Goal: Task Accomplishment & Management: Use online tool/utility

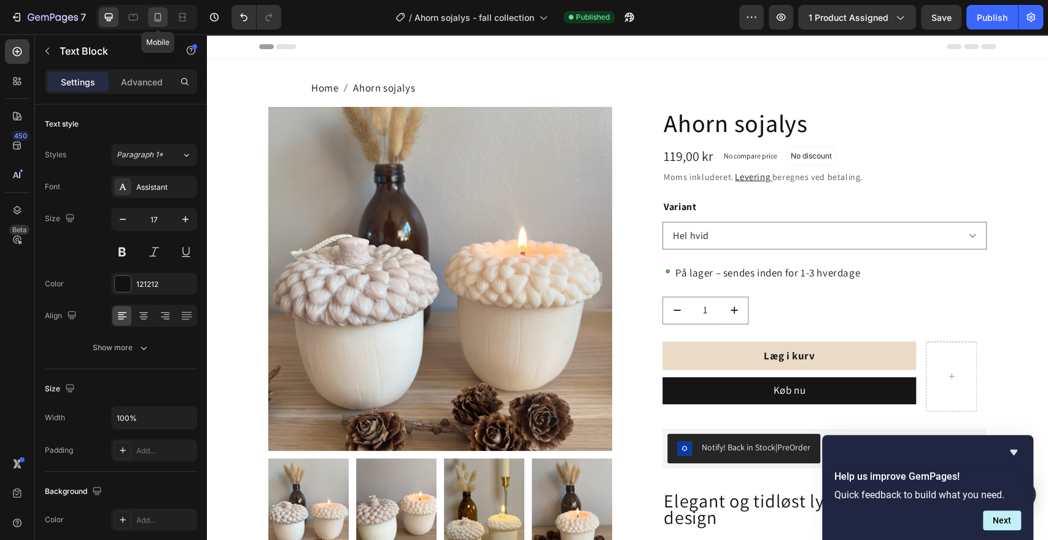
click at [154, 15] on icon at bounding box center [158, 17] width 12 height 12
type input "14"
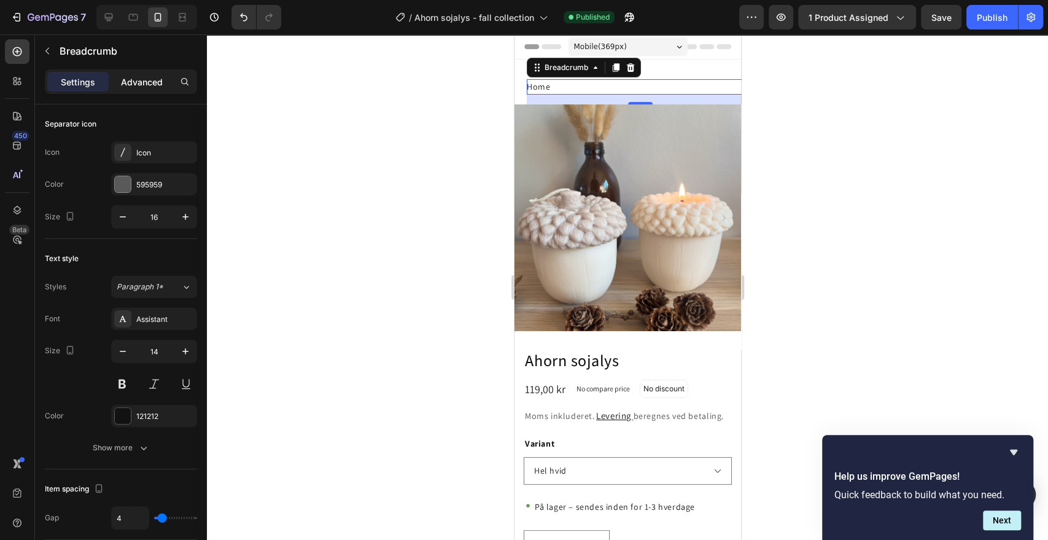
click at [147, 76] on p "Advanced" at bounding box center [142, 82] width 42 height 13
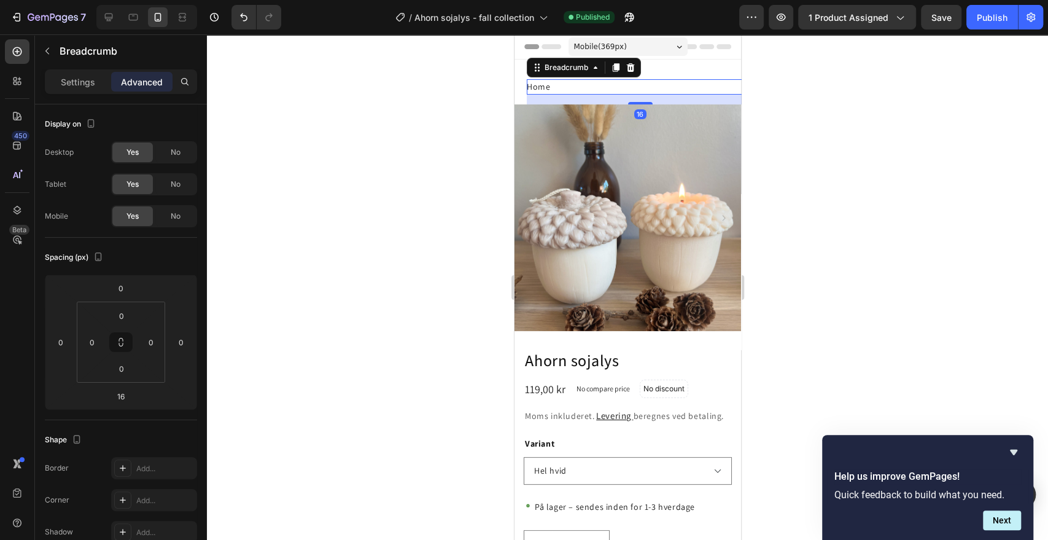
click at [440, 160] on div at bounding box center [627, 286] width 841 height 505
click at [74, 86] on p "Settings" at bounding box center [78, 82] width 34 height 13
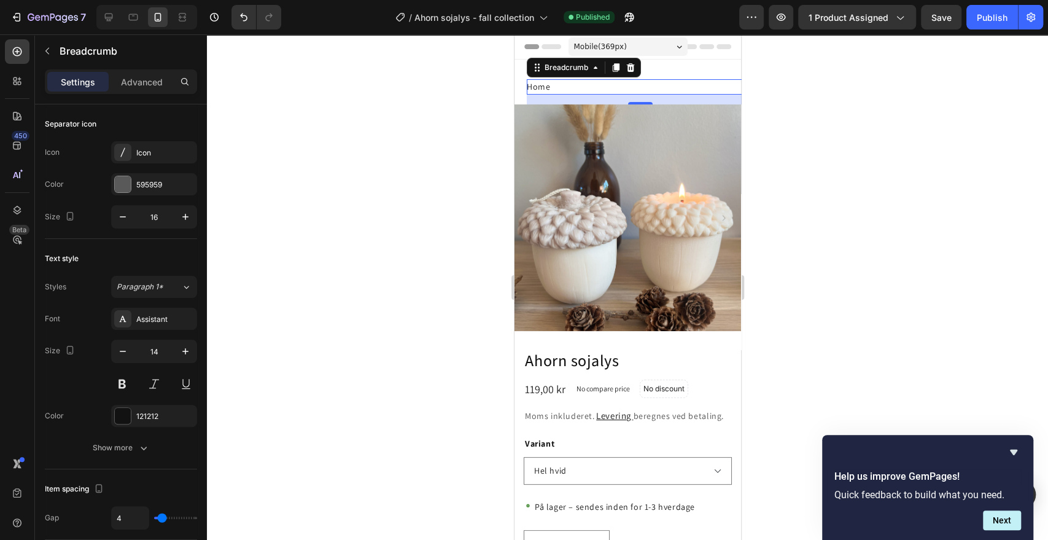
click at [386, 217] on div at bounding box center [627, 286] width 841 height 505
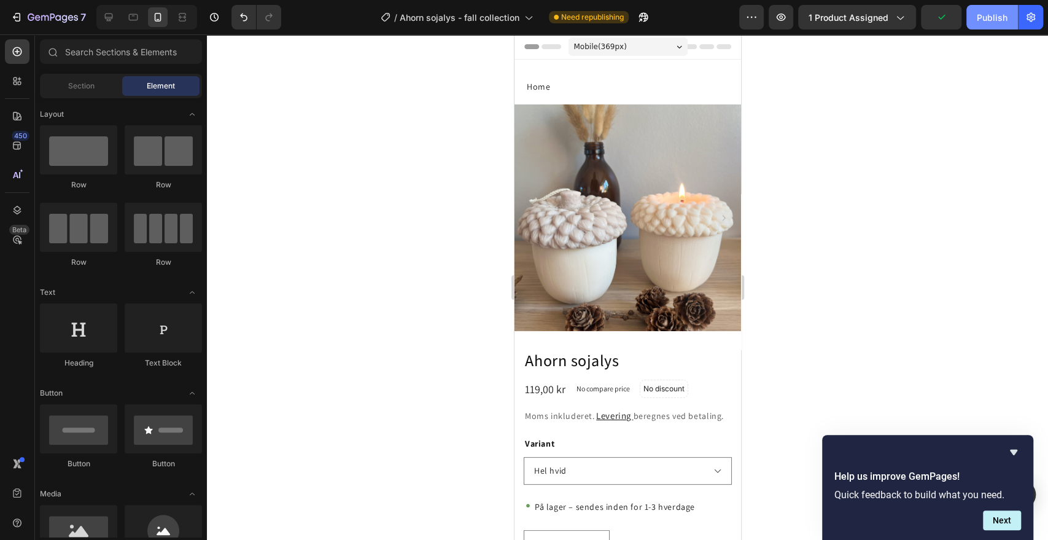
click at [986, 20] on div "Publish" at bounding box center [992, 17] width 31 height 13
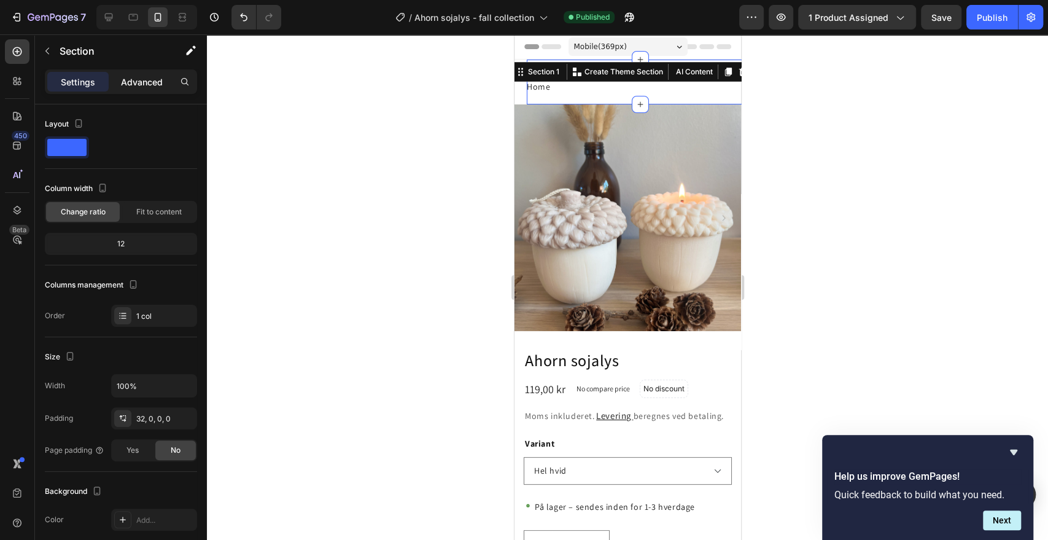
click at [147, 82] on p "Advanced" at bounding box center [142, 82] width 42 height 13
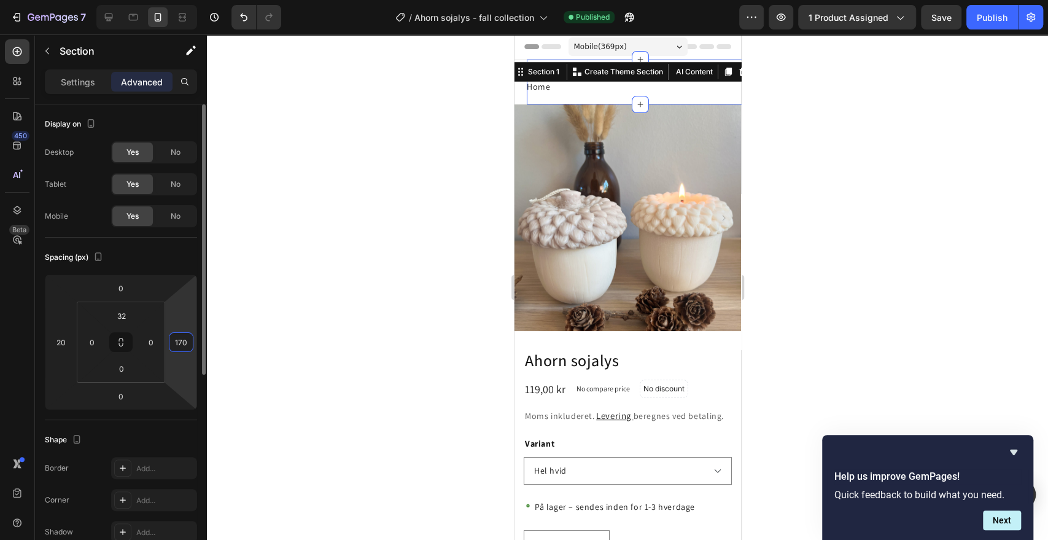
click at [180, 343] on input "170" at bounding box center [181, 342] width 18 height 18
type input "0"
click at [373, 227] on div at bounding box center [627, 286] width 841 height 505
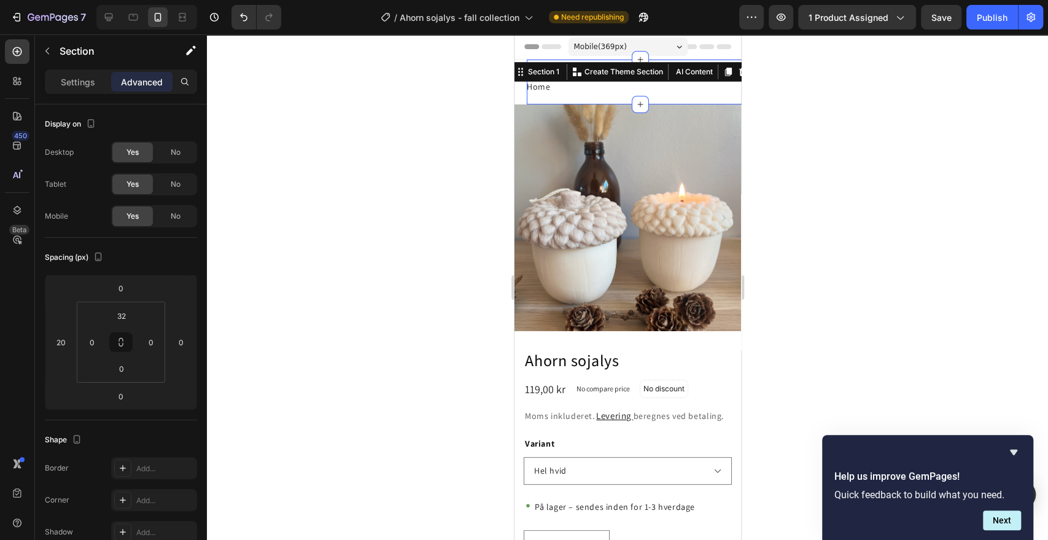
click at [952, 355] on div at bounding box center [627, 286] width 841 height 505
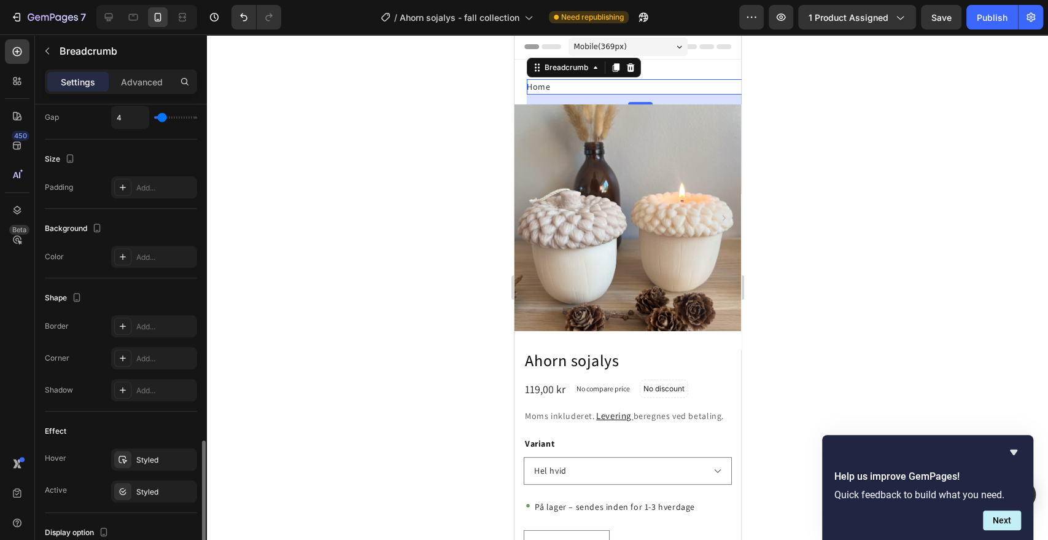
scroll to position [532, 0]
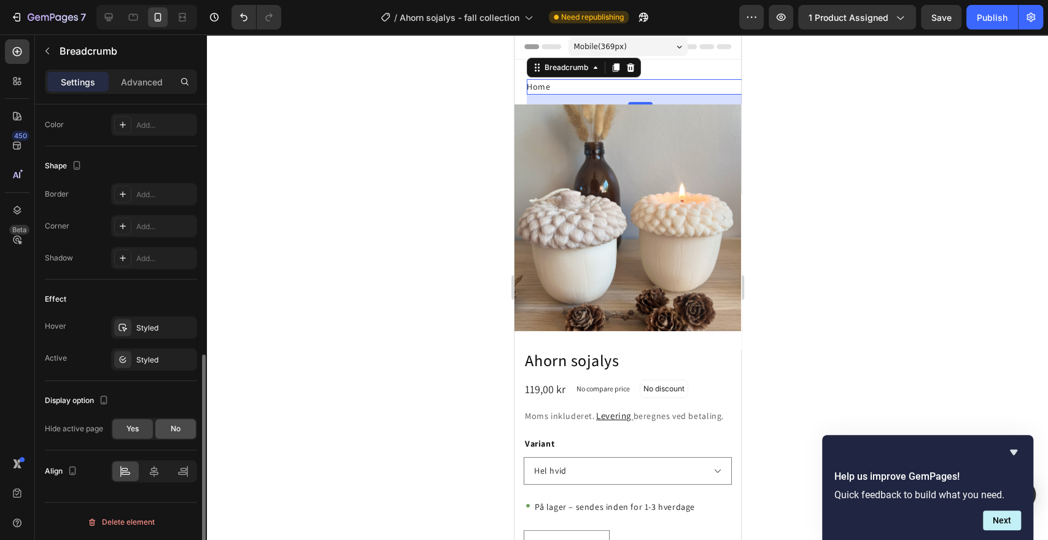
click at [177, 427] on span "No" at bounding box center [176, 428] width 10 height 11
click at [987, 11] on div "Publish" at bounding box center [992, 17] width 31 height 13
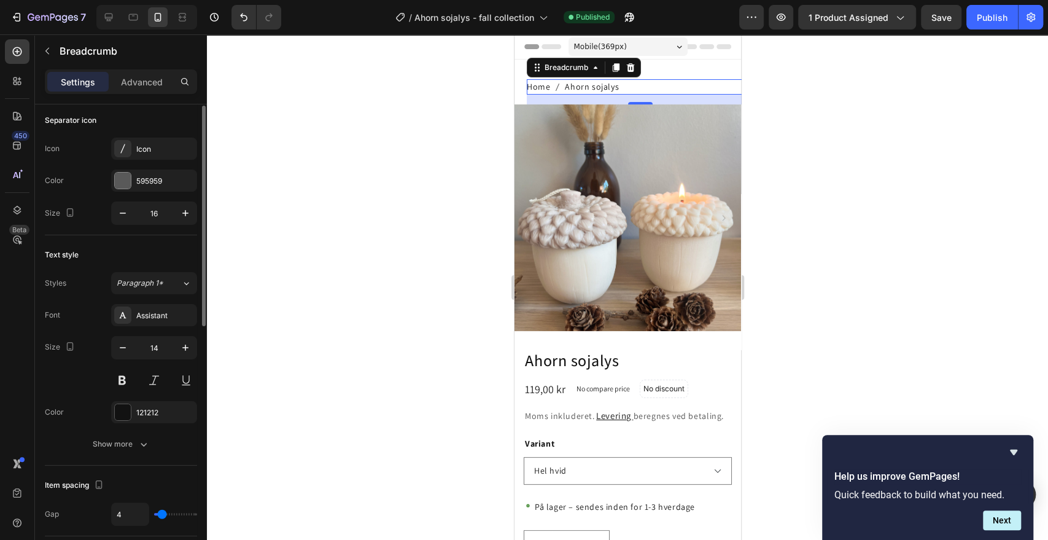
scroll to position [0, 0]
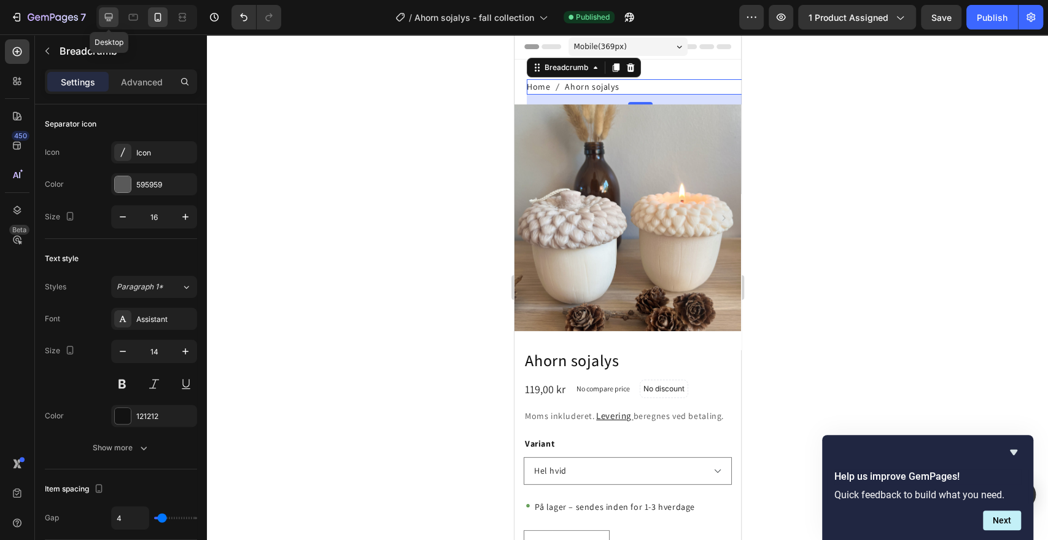
click at [111, 15] on icon at bounding box center [109, 17] width 12 height 12
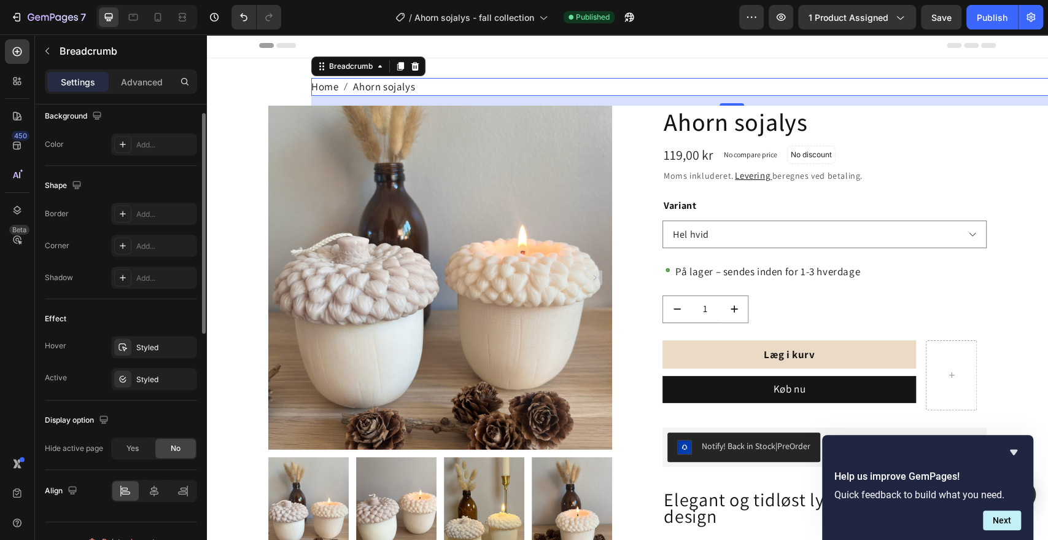
scroll to position [532, 0]
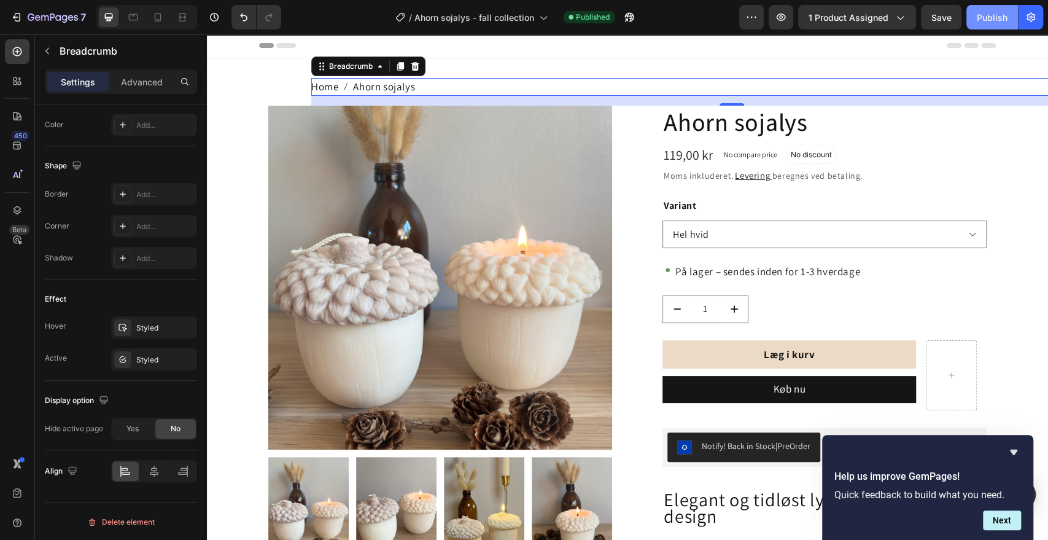
click at [982, 17] on div "Publish" at bounding box center [992, 17] width 31 height 13
click at [160, 15] on icon at bounding box center [158, 17] width 12 height 12
type input "14"
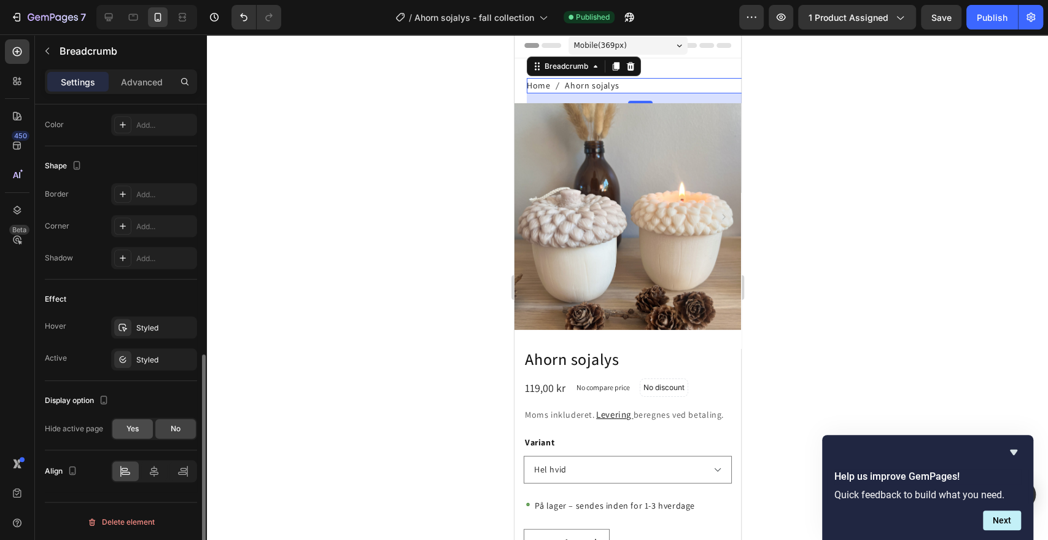
click at [131, 428] on span "Yes" at bounding box center [132, 428] width 12 height 11
click at [999, 14] on div "Publish" at bounding box center [992, 17] width 31 height 13
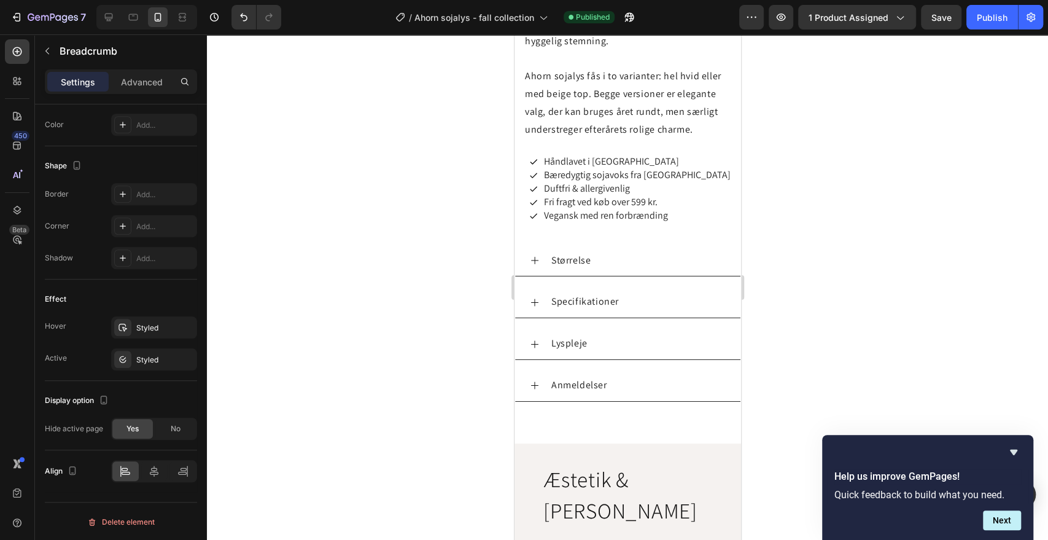
scroll to position [1012, 0]
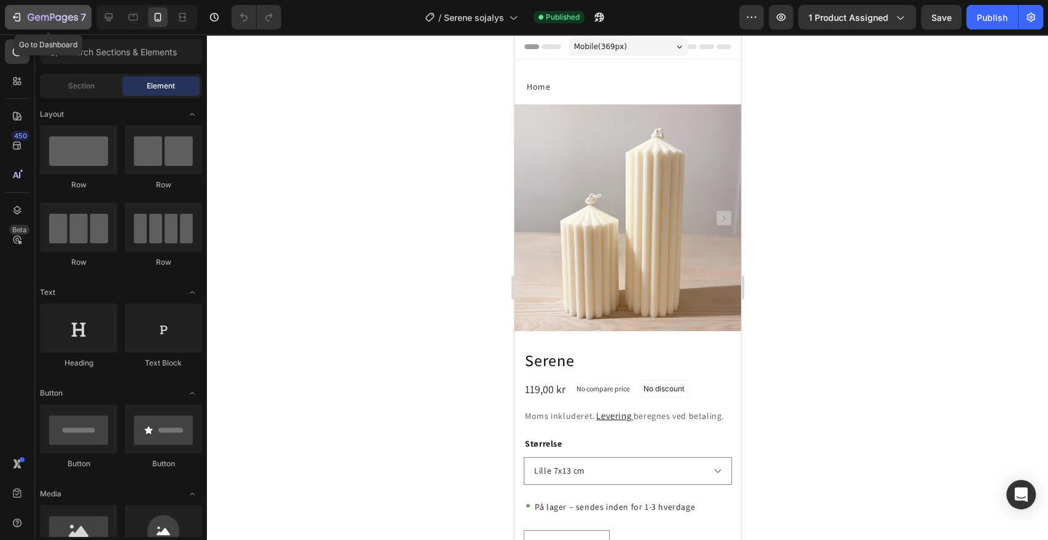
click at [21, 18] on icon "button" at bounding box center [16, 17] width 12 height 12
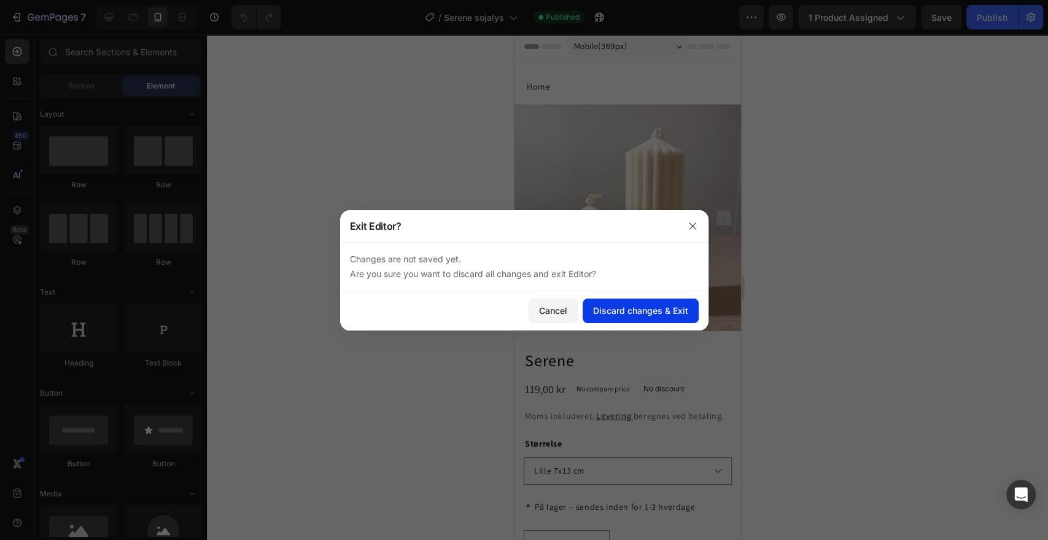
click at [633, 308] on div "Discard changes & Exit" at bounding box center [640, 310] width 95 height 13
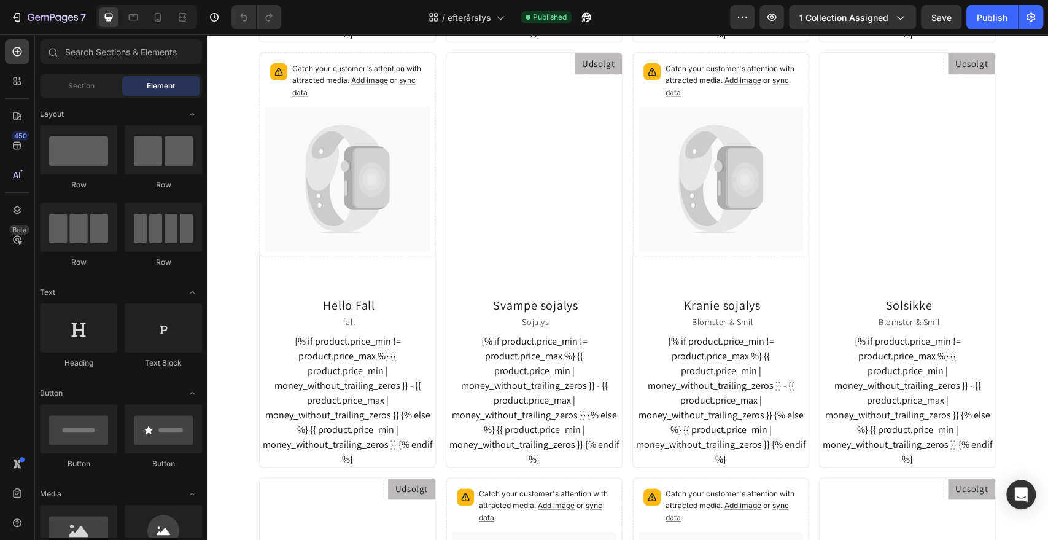
scroll to position [859, 0]
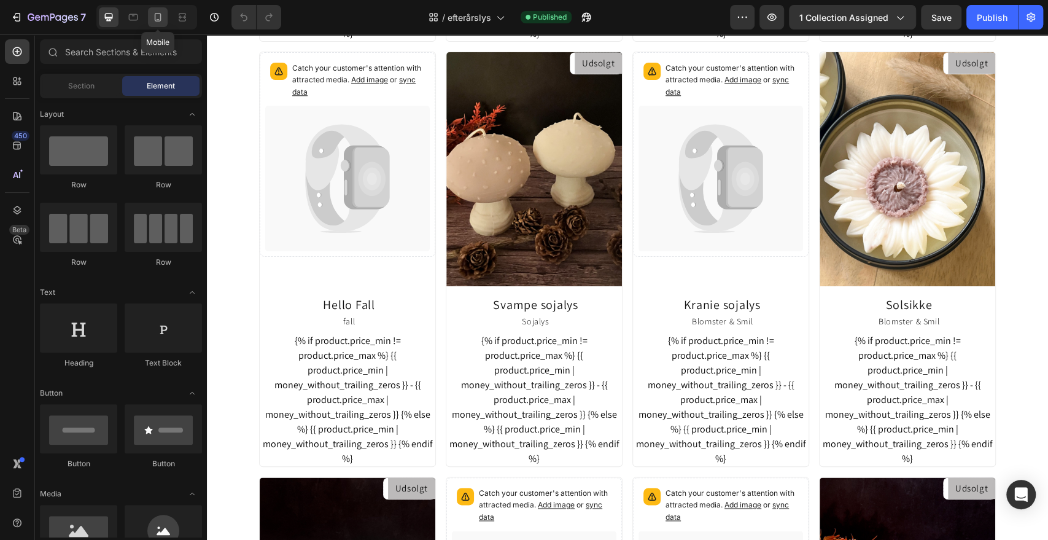
click at [161, 15] on icon at bounding box center [158, 17] width 12 height 12
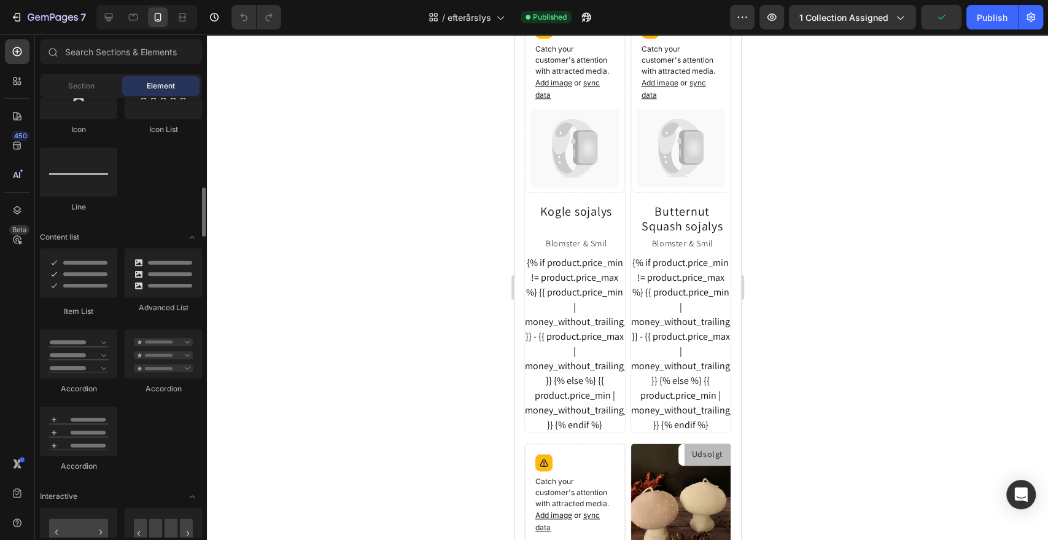
scroll to position [876, 0]
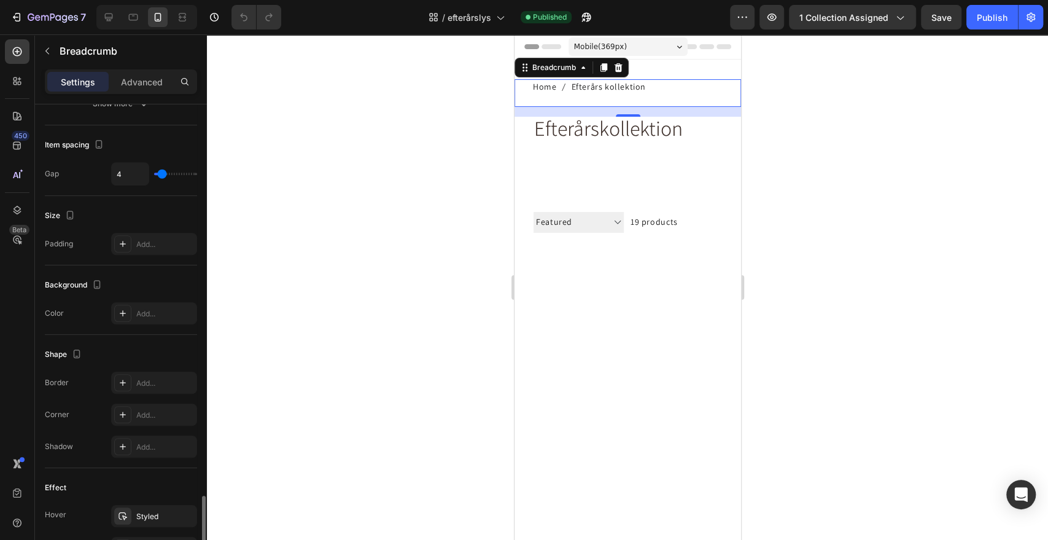
scroll to position [532, 0]
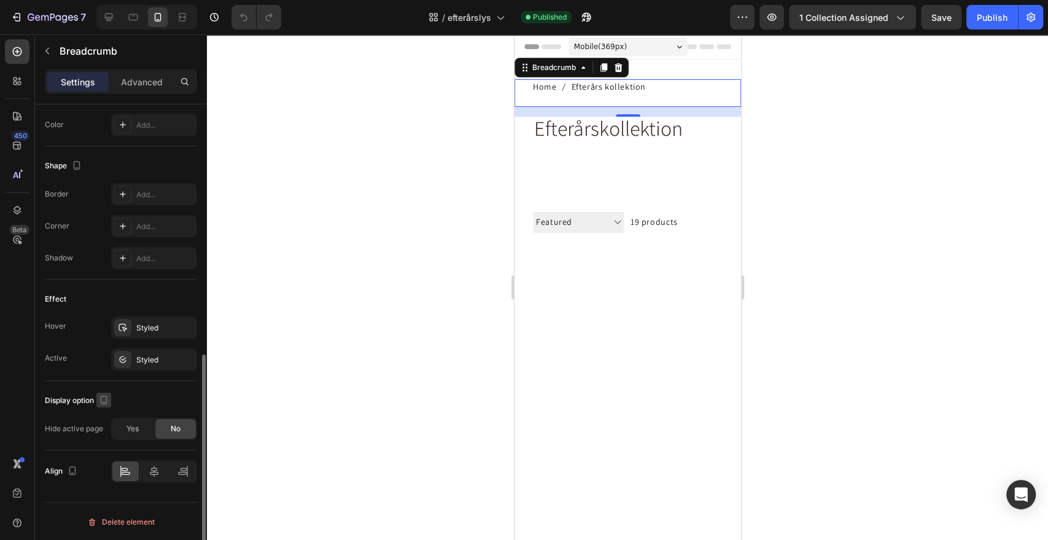
click at [107, 399] on icon "button" at bounding box center [104, 400] width 12 height 12
click at [109, 416] on icon "button" at bounding box center [106, 419] width 12 height 12
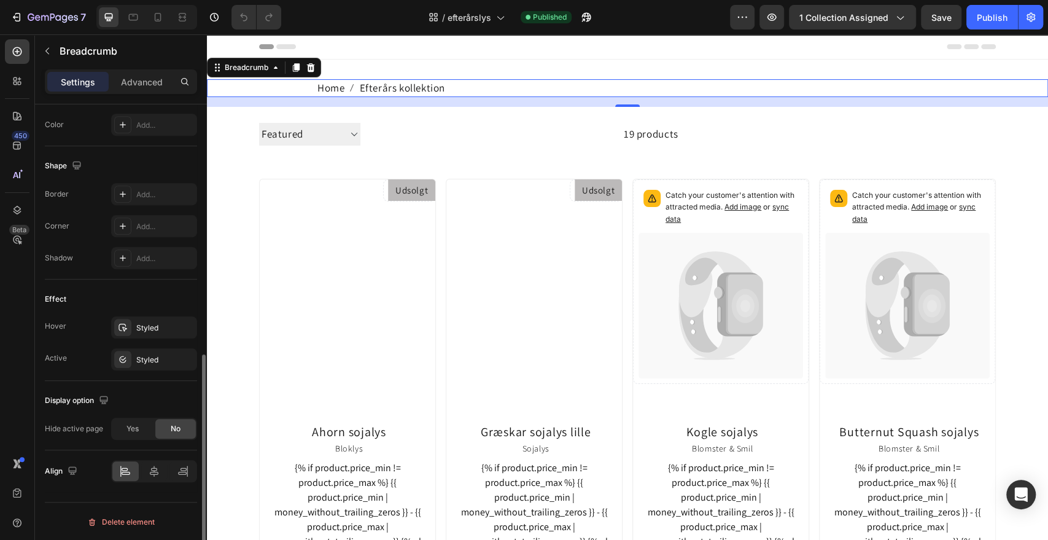
scroll to position [1, 0]
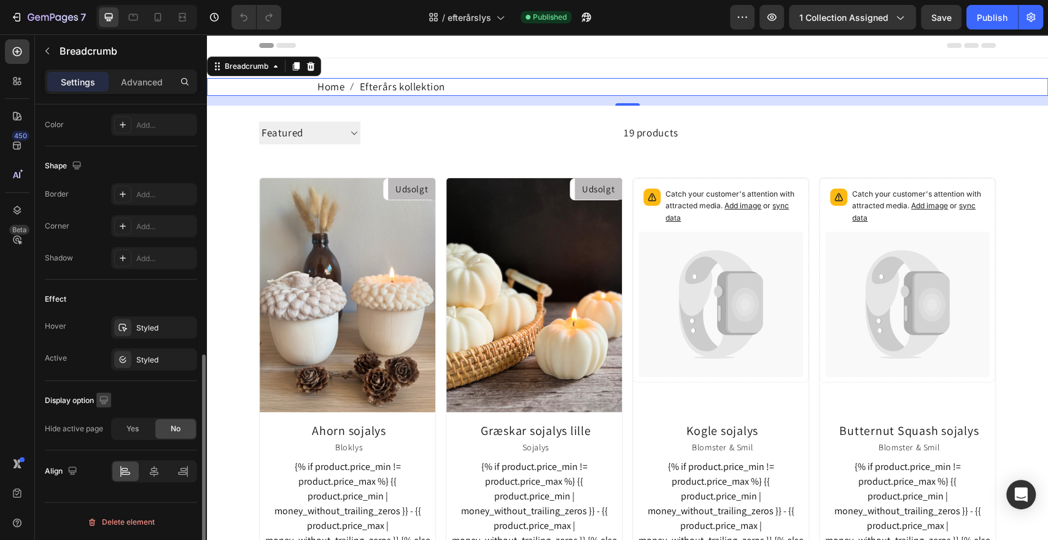
click at [103, 397] on icon "button" at bounding box center [104, 400] width 12 height 12
click at [107, 442] on icon "button" at bounding box center [106, 441] width 9 height 7
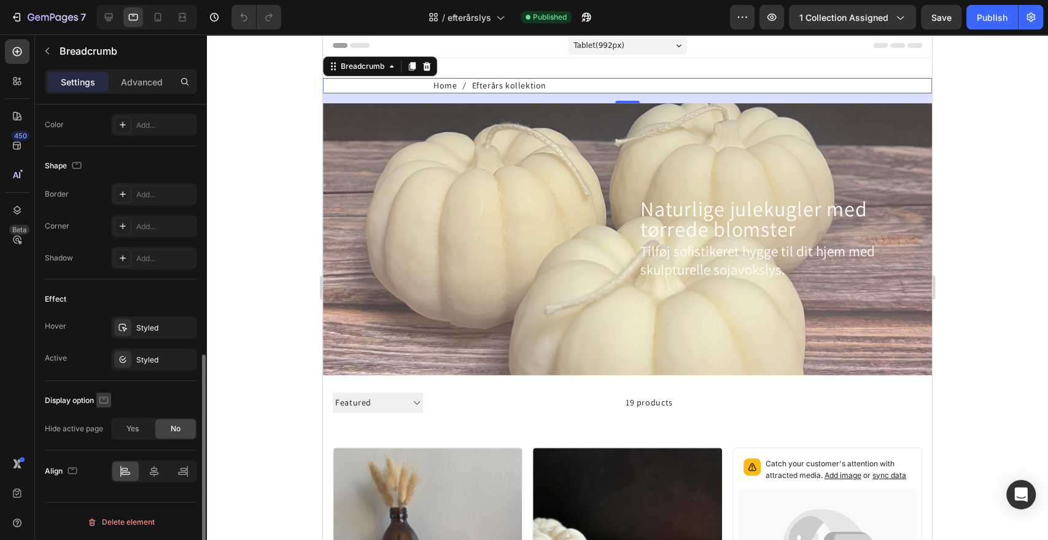
click at [103, 398] on icon "button" at bounding box center [104, 398] width 3 height 1
click at [105, 465] on icon "button" at bounding box center [106, 463] width 7 height 9
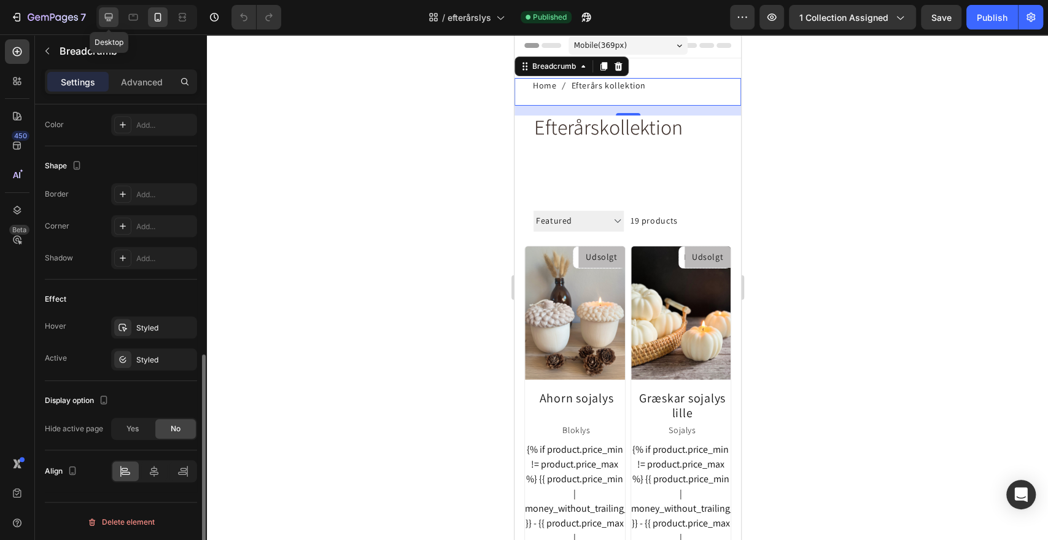
click at [111, 14] on icon at bounding box center [109, 18] width 8 height 8
type input "17"
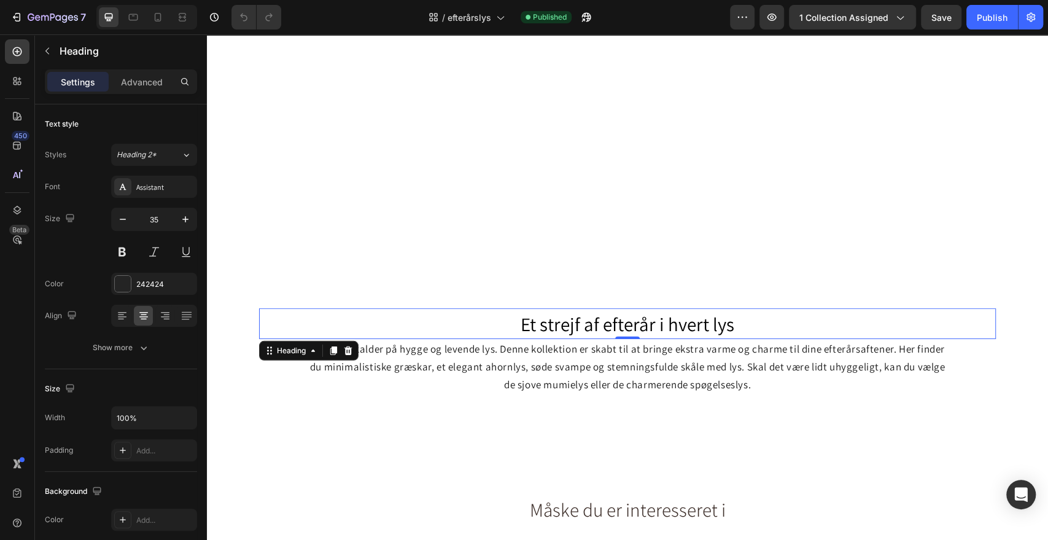
scroll to position [1056, 0]
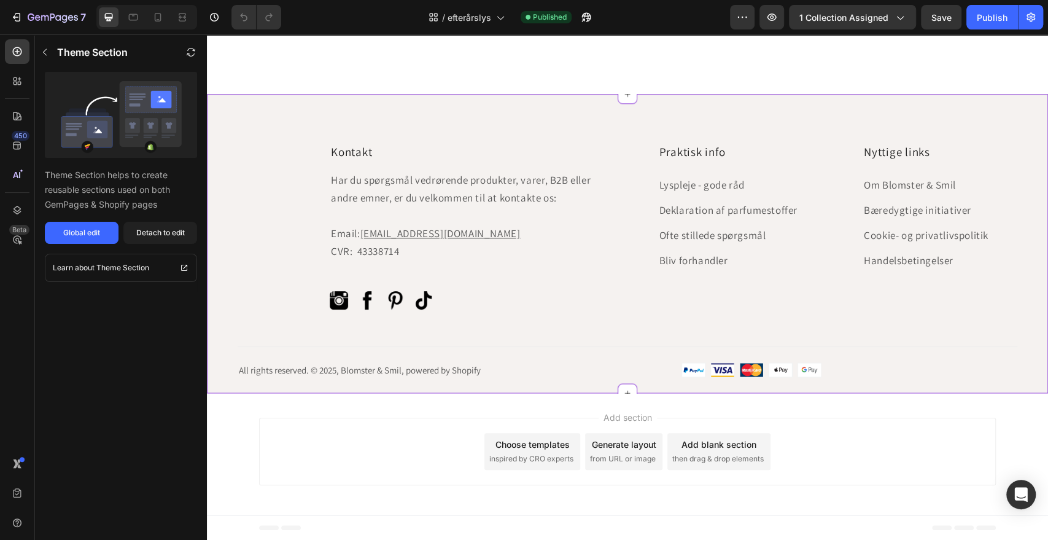
click at [592, 326] on div "Kontakt Heading Har du spørgsmål vedrørende produkter, varer, B2B eller andre e…" at bounding box center [628, 260] width 780 height 235
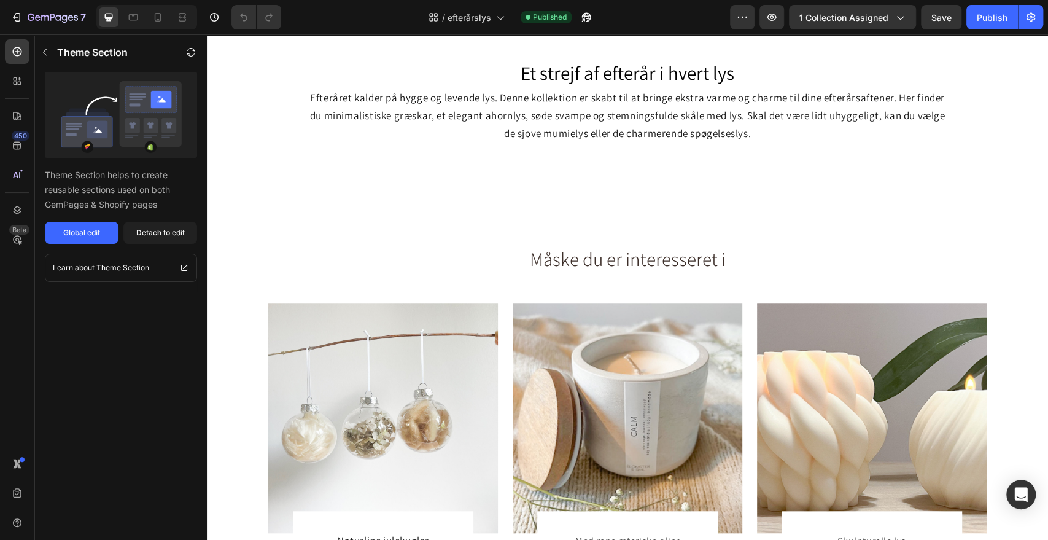
scroll to position [518, 0]
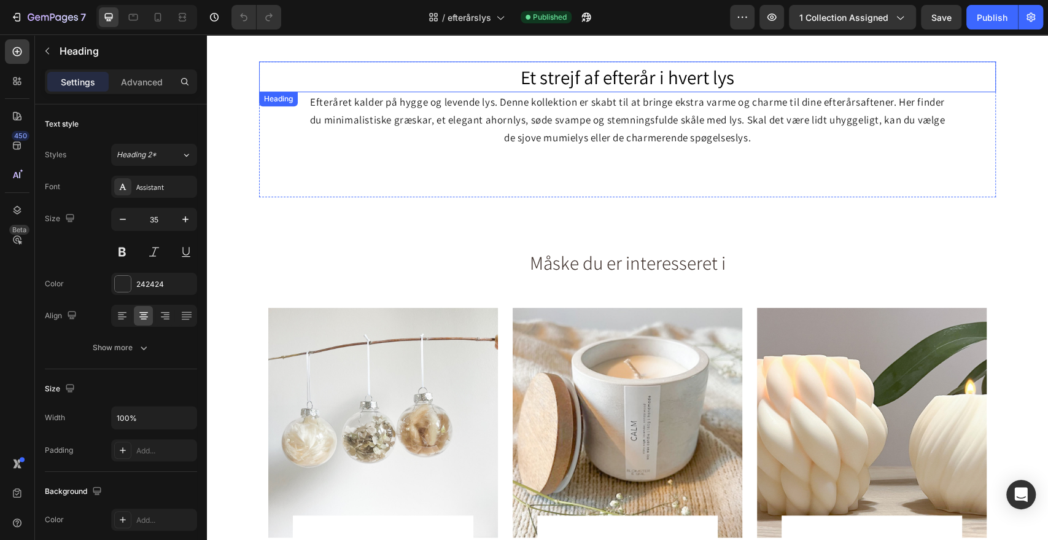
click at [562, 77] on span "Et strejf af efterår i hvert lys" at bounding box center [628, 76] width 214 height 25
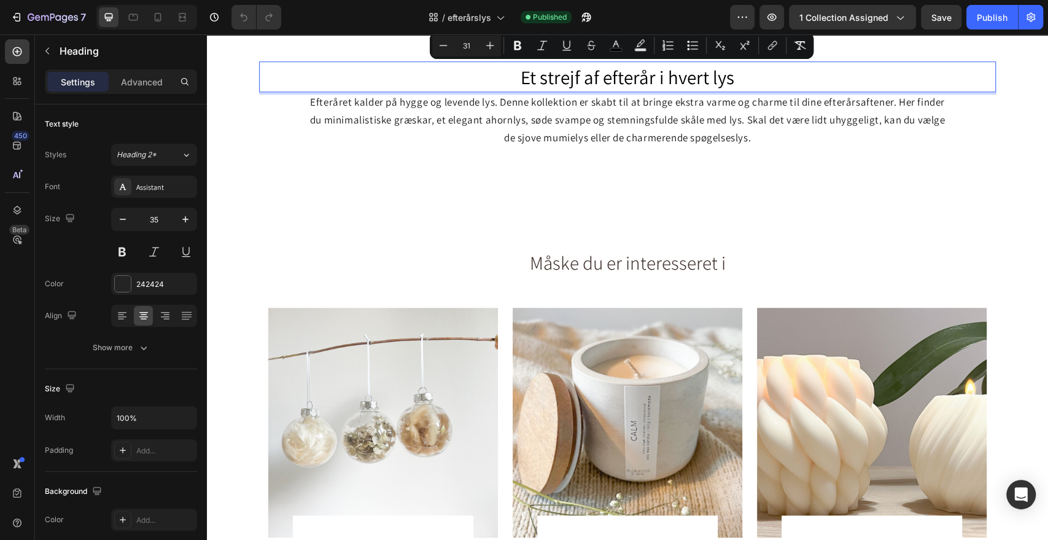
click at [562, 77] on span "Et strejf af efterår i hvert lys" at bounding box center [628, 76] width 214 height 25
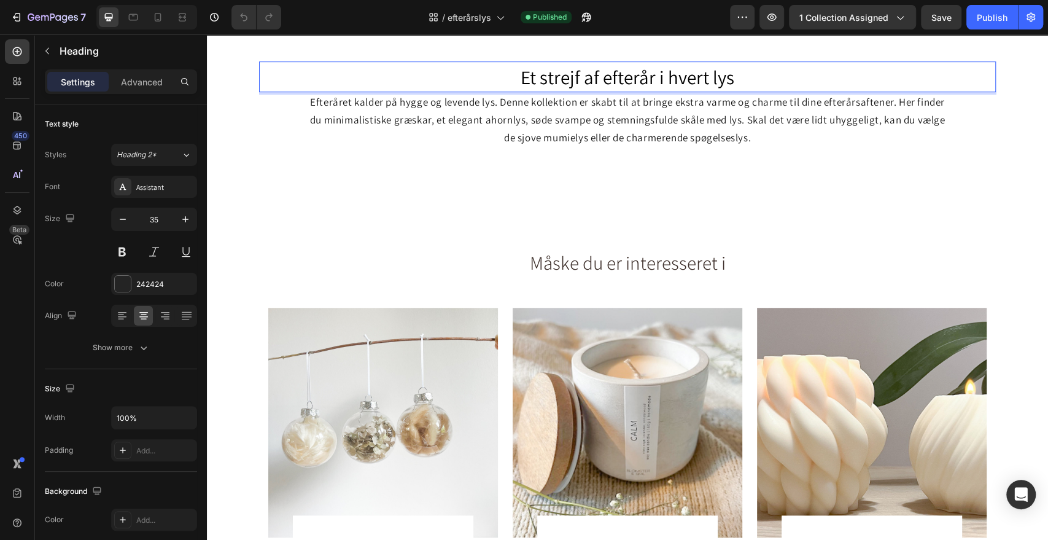
click at [562, 77] on span "Et strejf af efterår i hvert lys" at bounding box center [628, 76] width 214 height 25
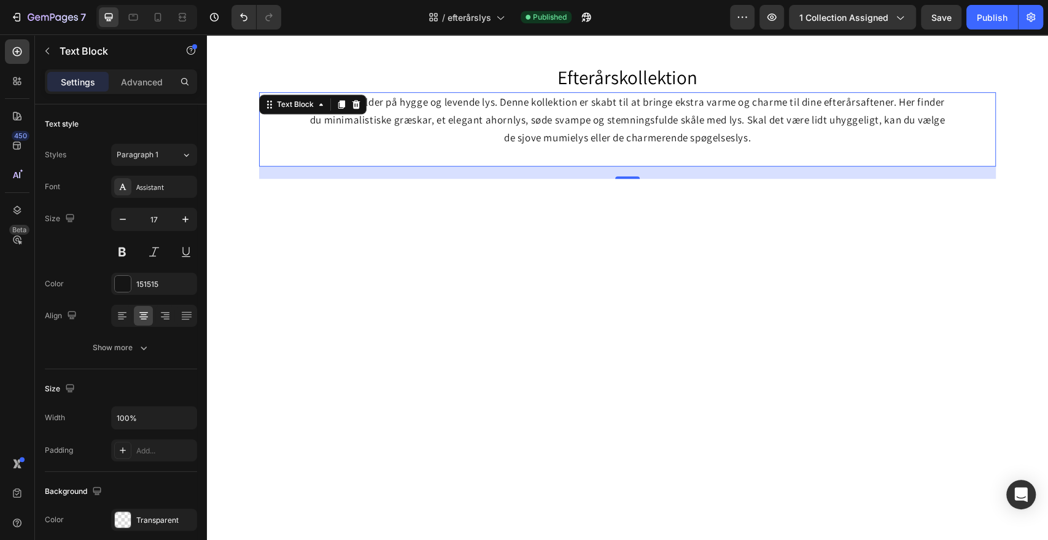
scroll to position [0, 0]
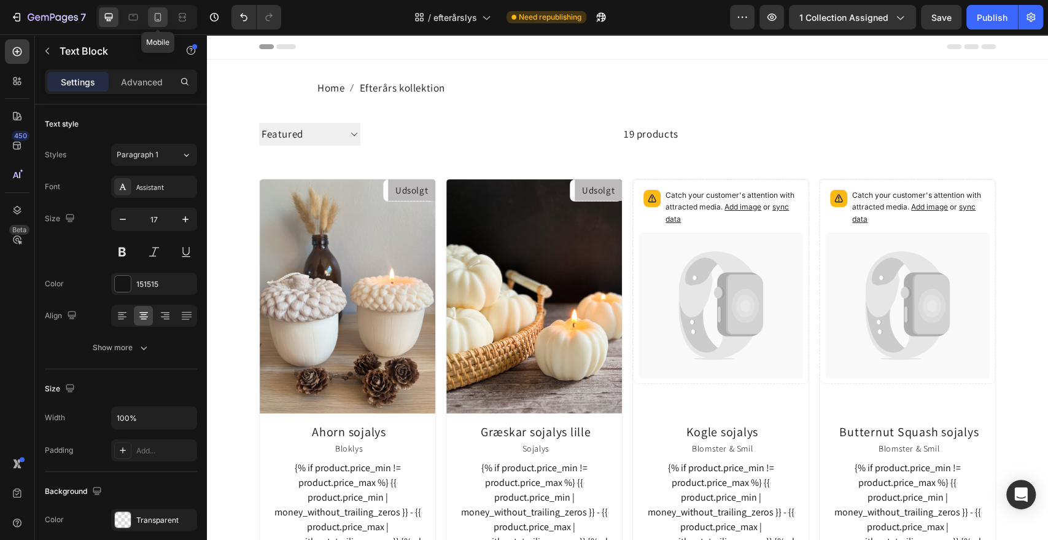
click at [156, 14] on icon at bounding box center [158, 17] width 12 height 12
type input "16"
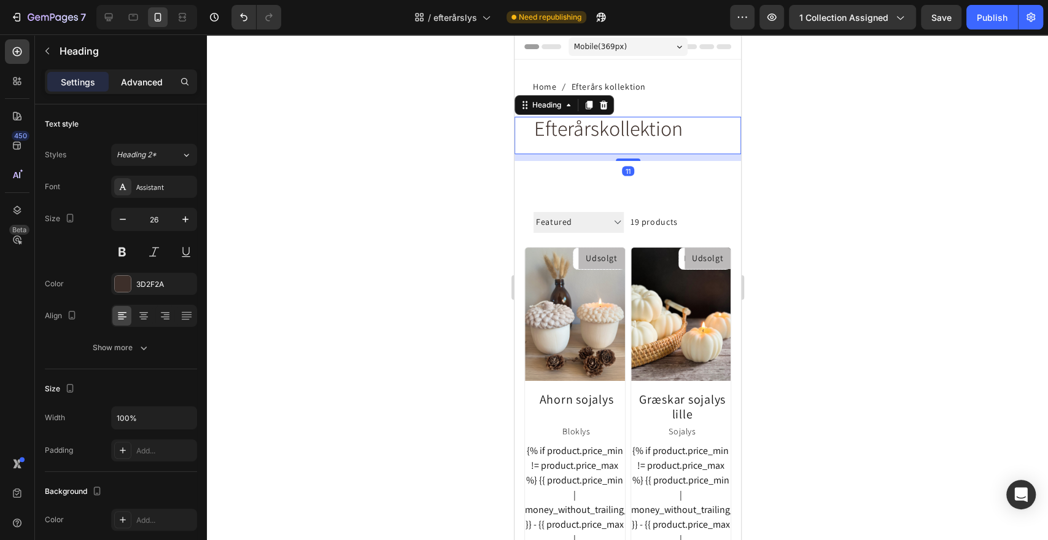
click at [146, 80] on p "Advanced" at bounding box center [142, 82] width 42 height 13
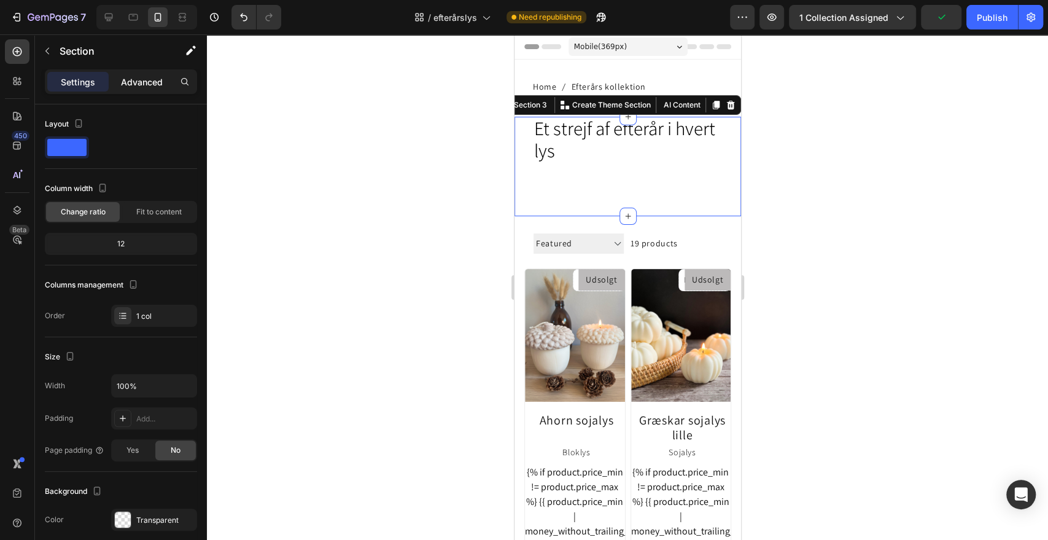
click at [149, 79] on p "Advanced" at bounding box center [142, 82] width 42 height 13
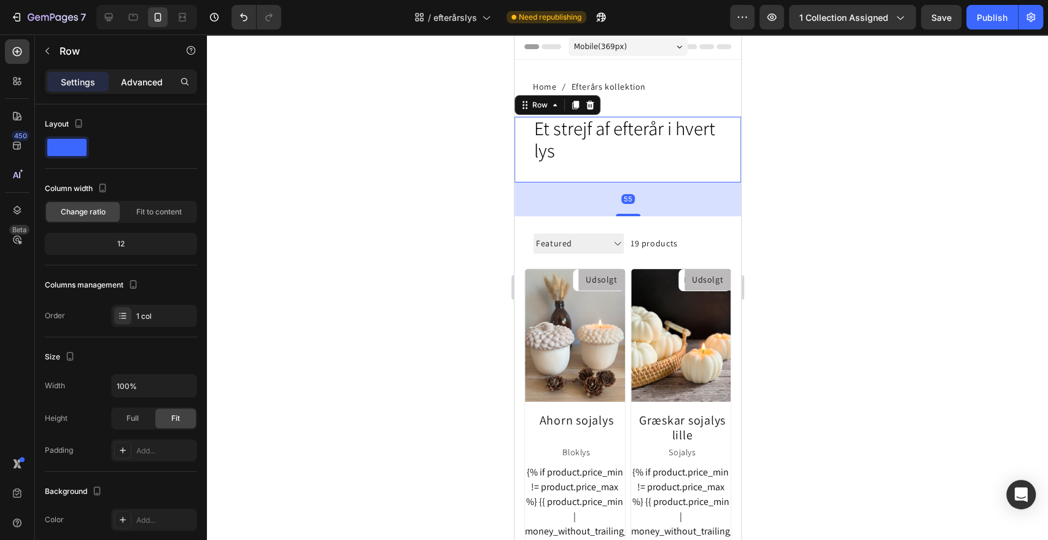
click at [142, 86] on p "Advanced" at bounding box center [142, 82] width 42 height 13
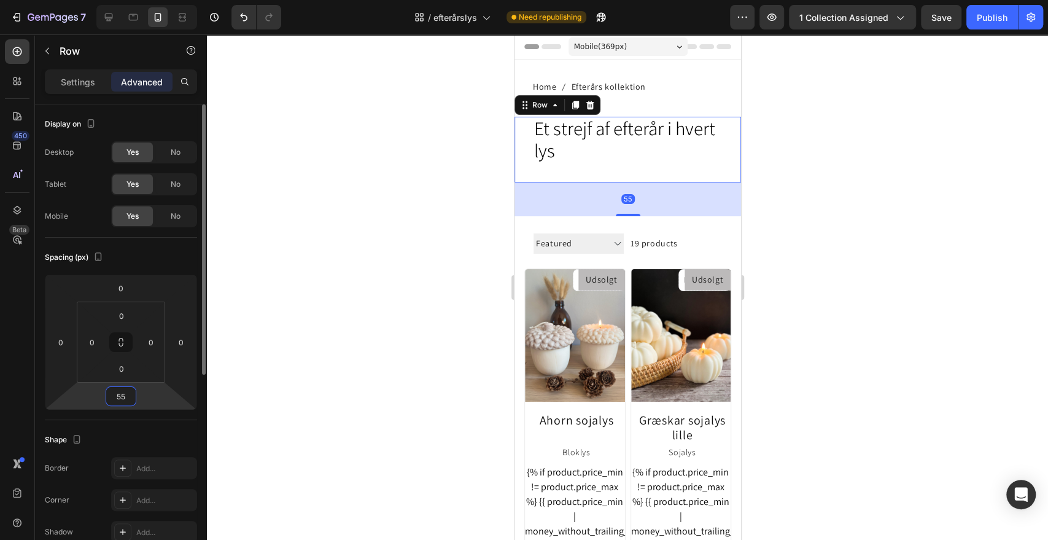
click at [123, 404] on input "55" at bounding box center [121, 396] width 25 height 18
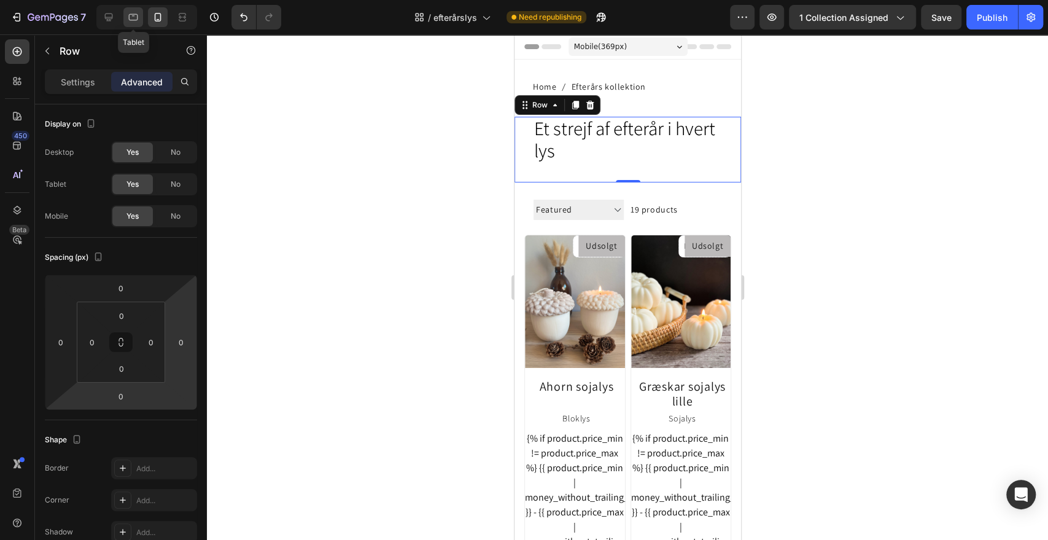
click at [130, 17] on icon at bounding box center [133, 17] width 12 height 12
type input "55"
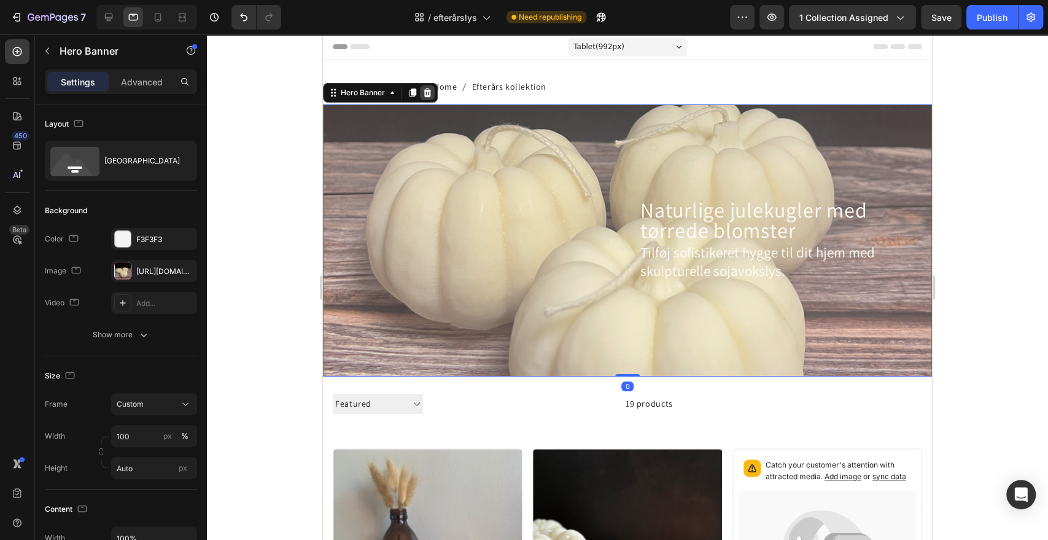
click at [428, 89] on icon at bounding box center [427, 93] width 10 height 10
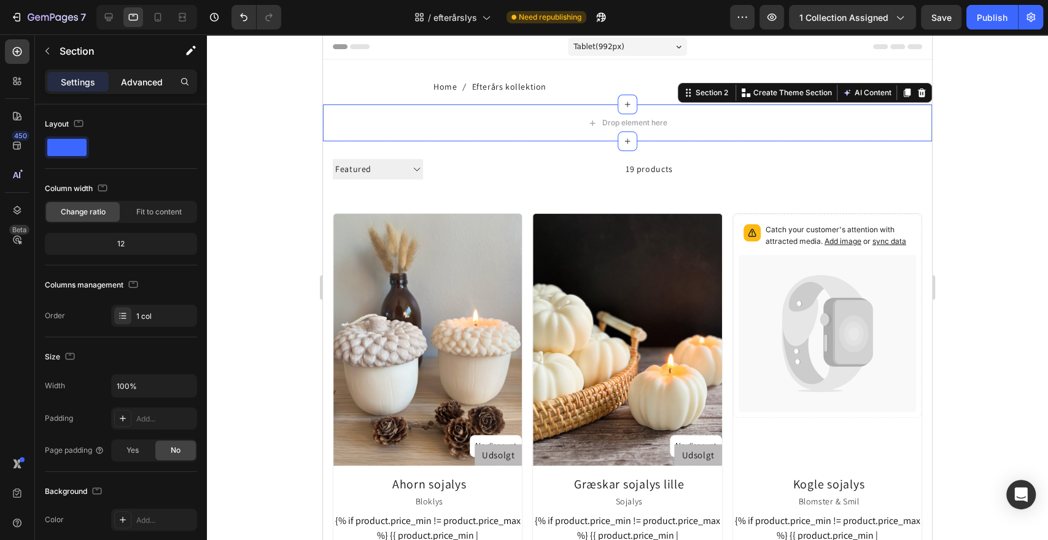
click at [143, 84] on p "Advanced" at bounding box center [142, 82] width 42 height 13
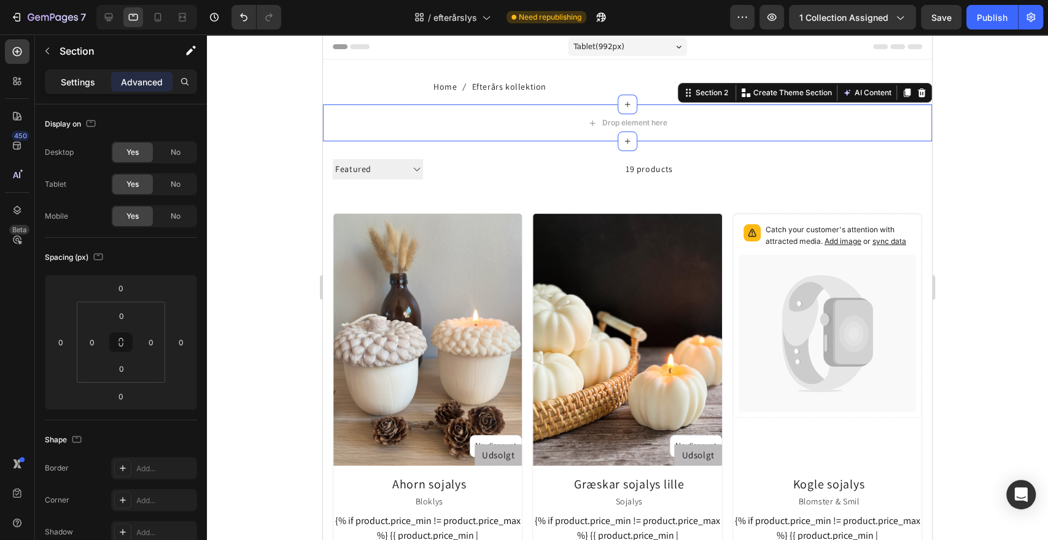
click at [82, 85] on p "Settings" at bounding box center [78, 82] width 34 height 13
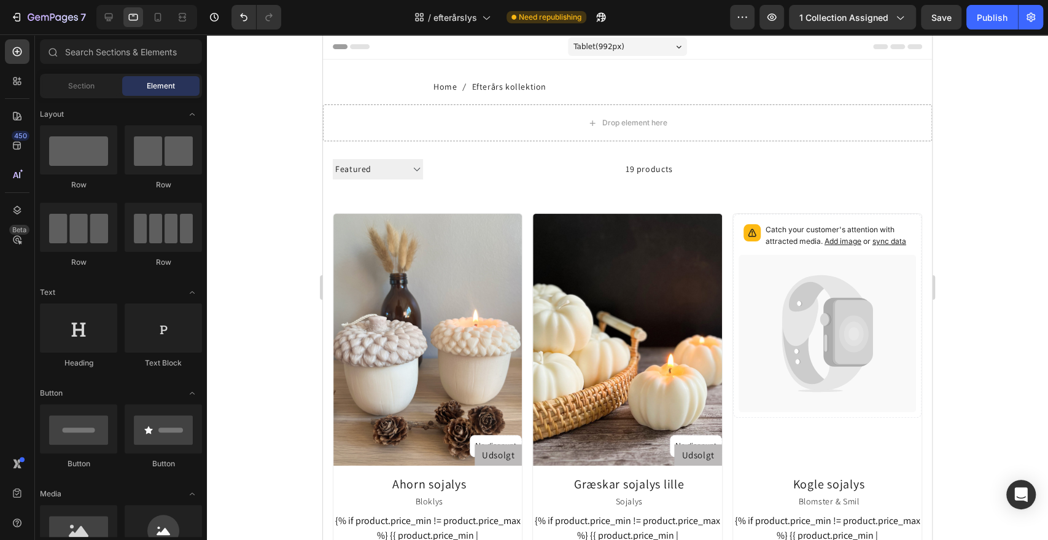
click at [18, 211] on icon at bounding box center [18, 210] width 8 height 9
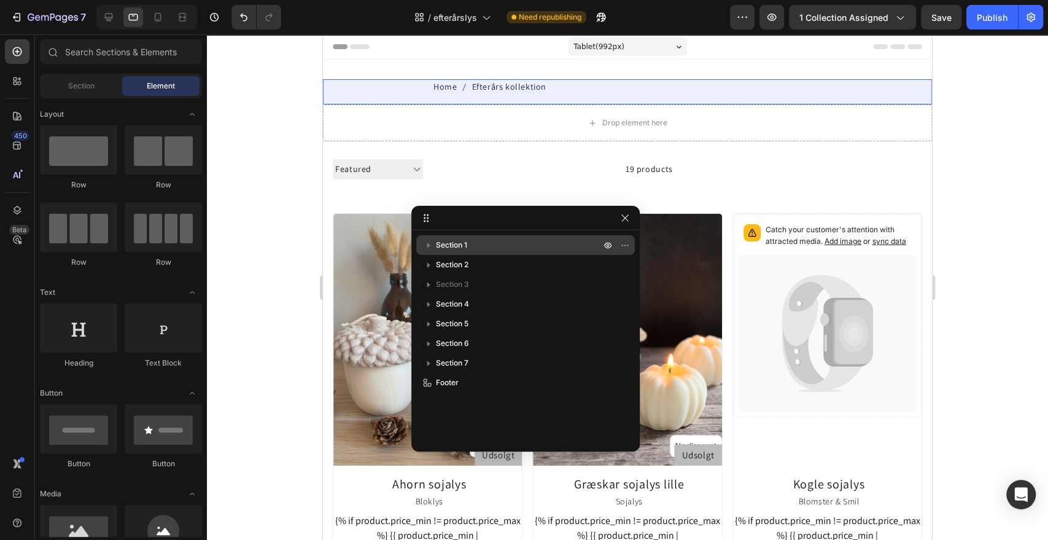
click at [427, 243] on icon "button" at bounding box center [428, 245] width 12 height 12
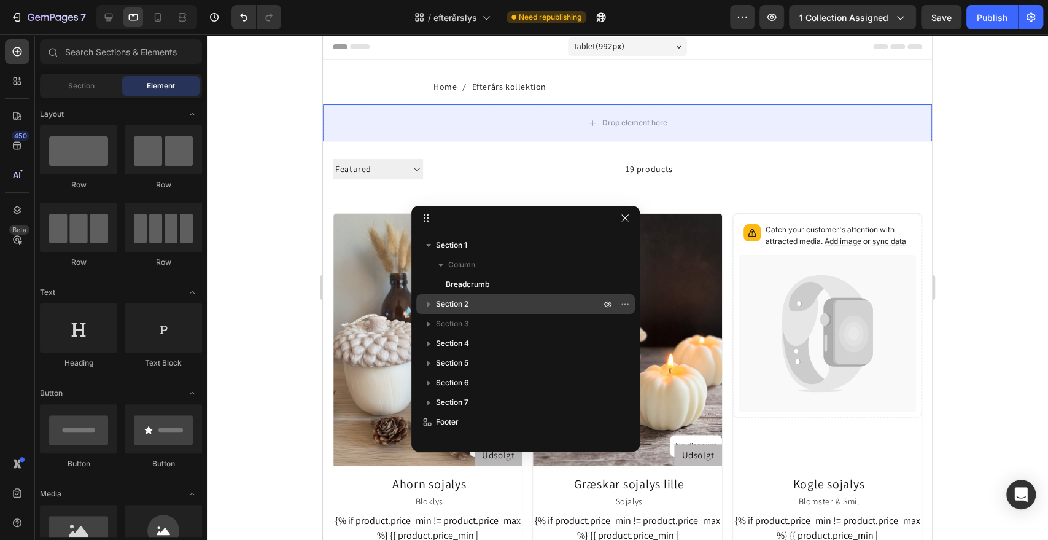
click at [429, 303] on icon "button" at bounding box center [428, 304] width 12 height 12
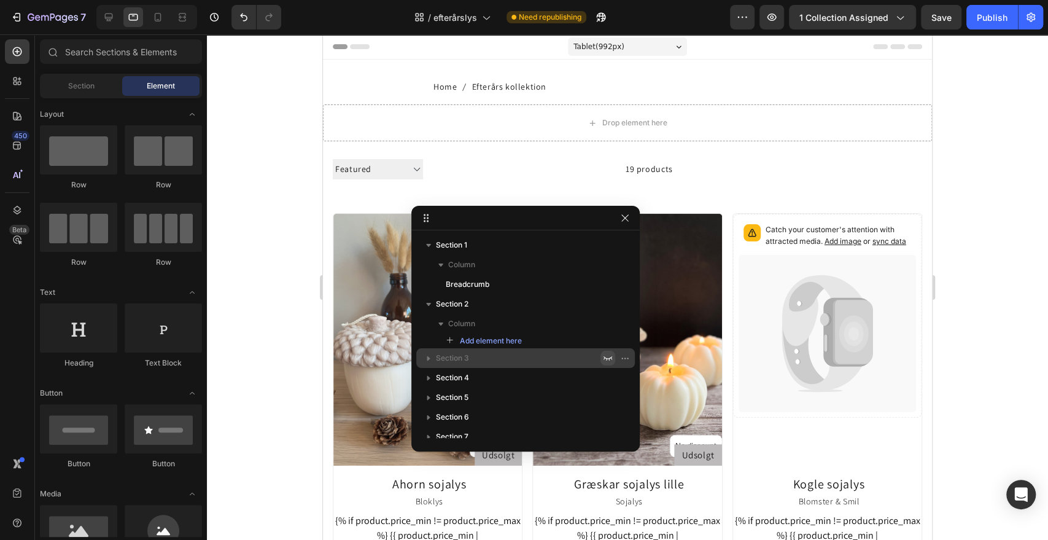
click at [612, 358] on icon "button" at bounding box center [608, 358] width 9 height 4
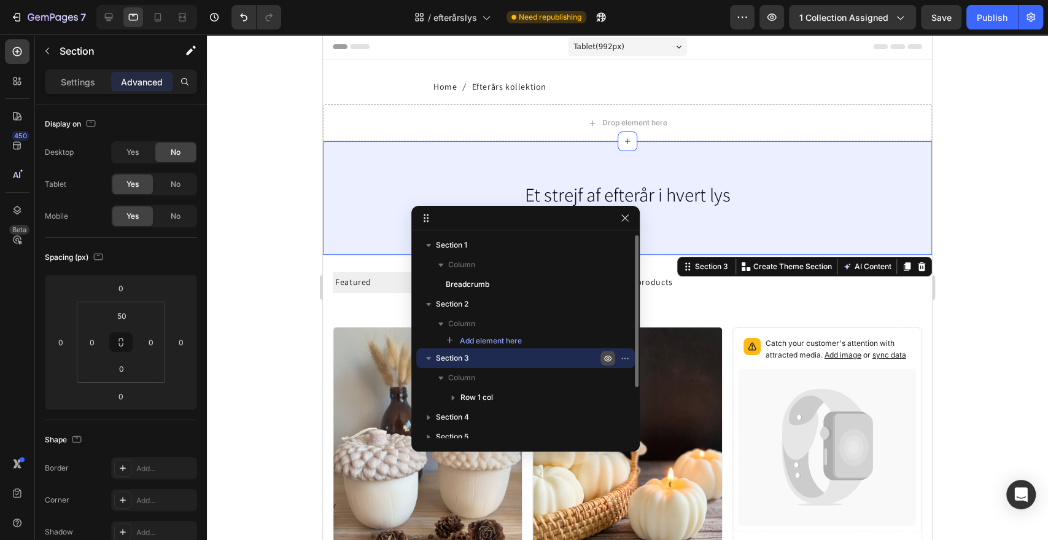
click at [1036, 168] on div at bounding box center [627, 286] width 841 height 505
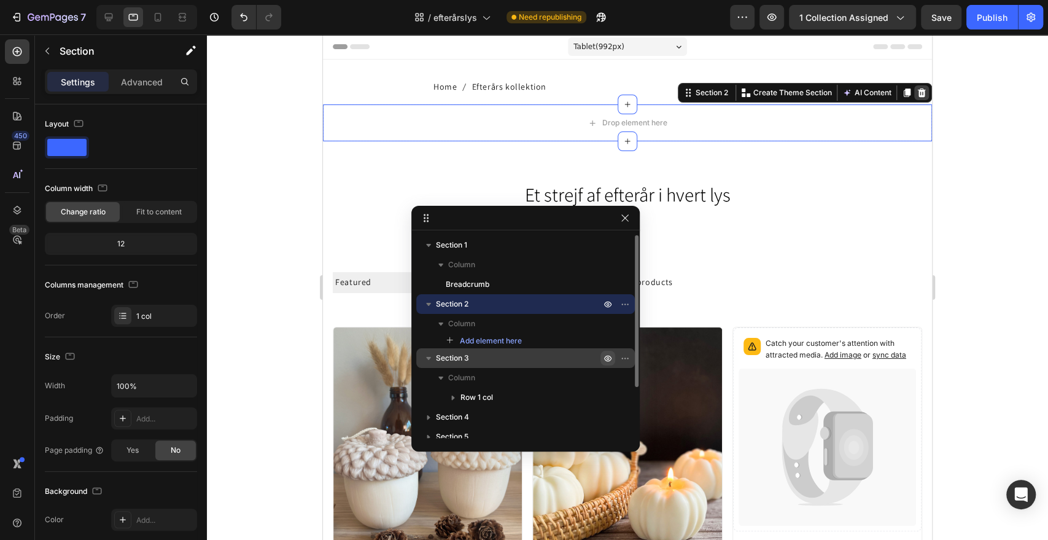
click at [918, 91] on icon at bounding box center [922, 92] width 8 height 9
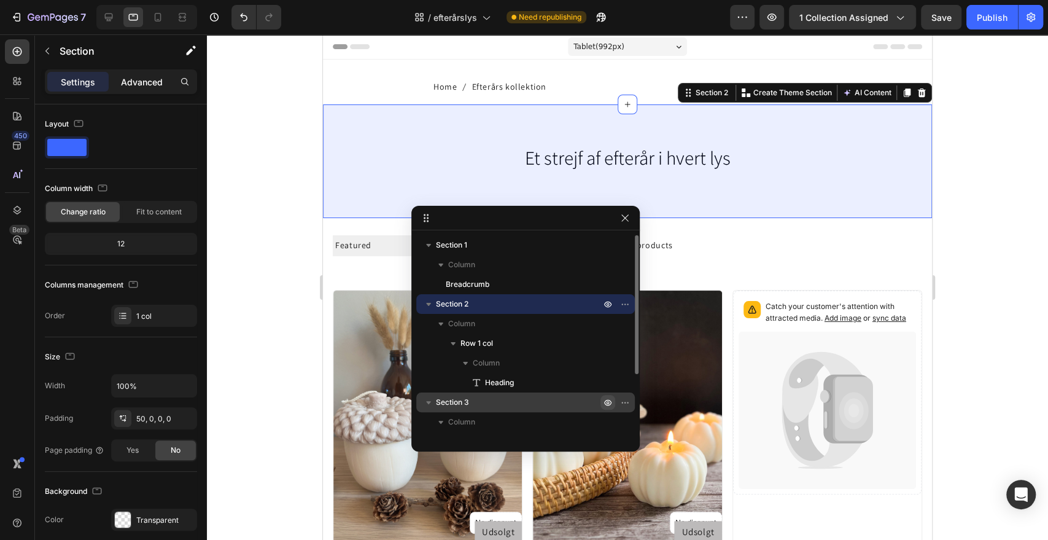
click at [146, 83] on p "Advanced" at bounding box center [142, 82] width 42 height 13
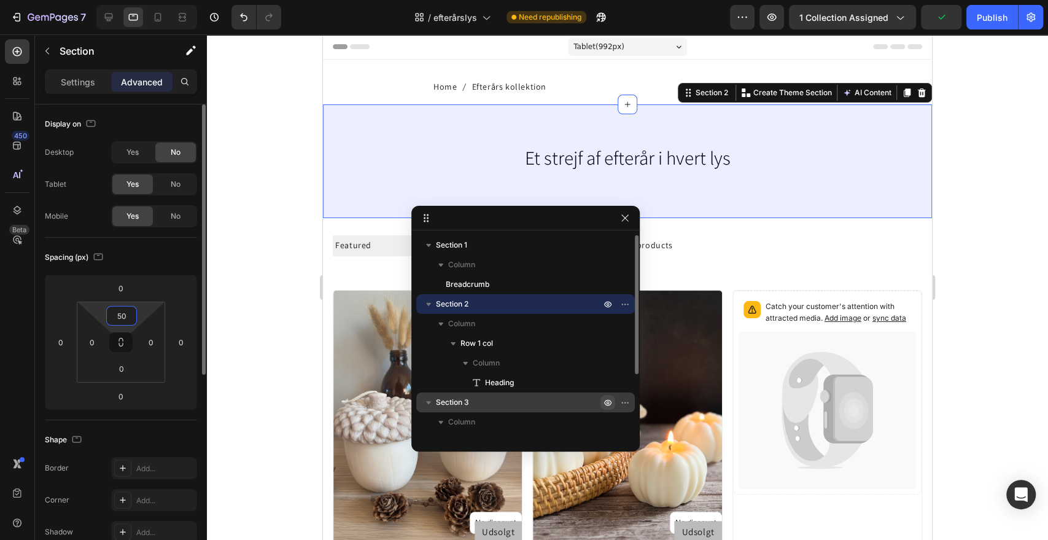
click at [119, 317] on input "50" at bounding box center [121, 315] width 25 height 18
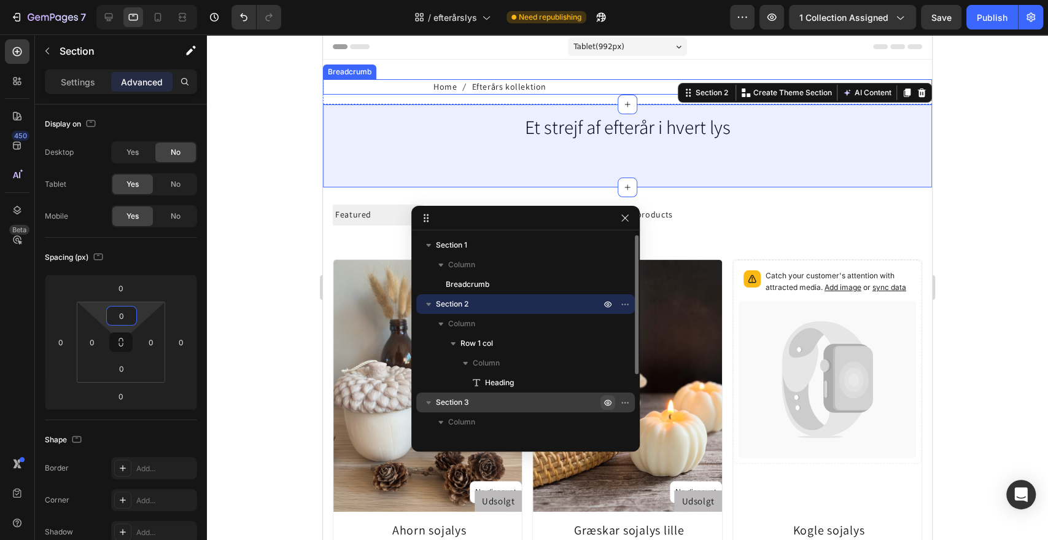
type input "0"
click at [1012, 128] on div at bounding box center [627, 286] width 841 height 505
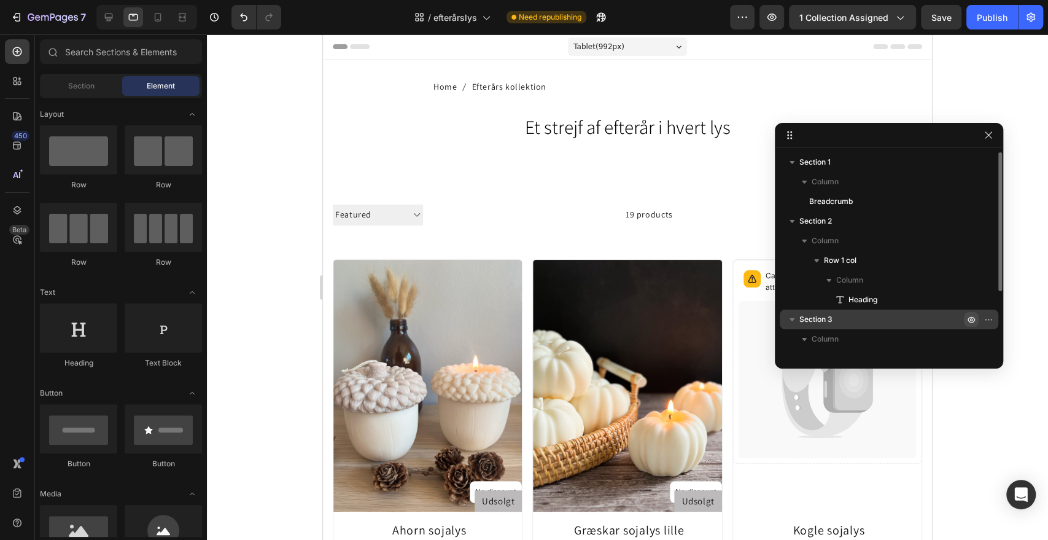
drag, startPoint x: 557, startPoint y: 217, endPoint x: 893, endPoint y: 138, distance: 344.9
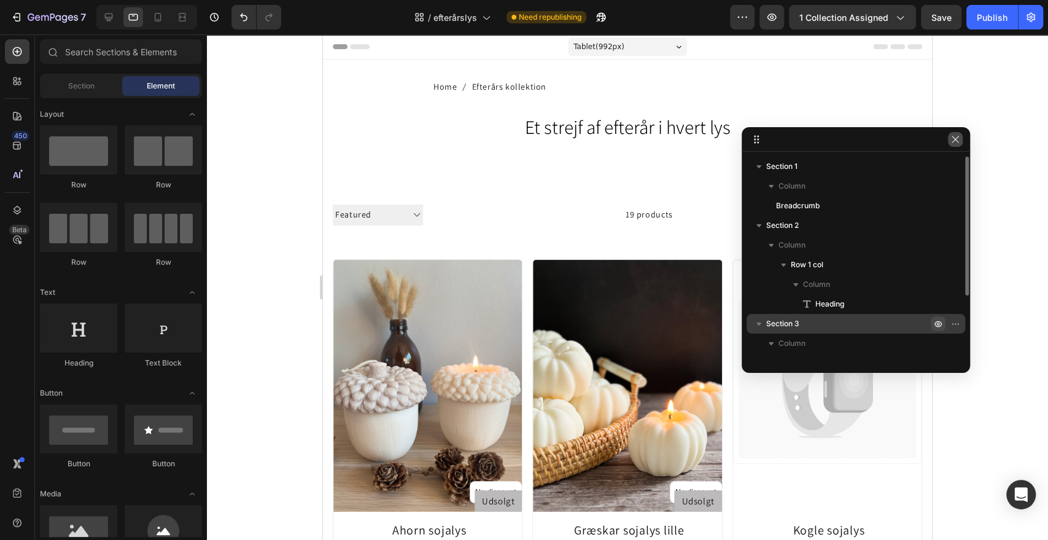
click at [954, 138] on icon "button" at bounding box center [955, 139] width 7 height 7
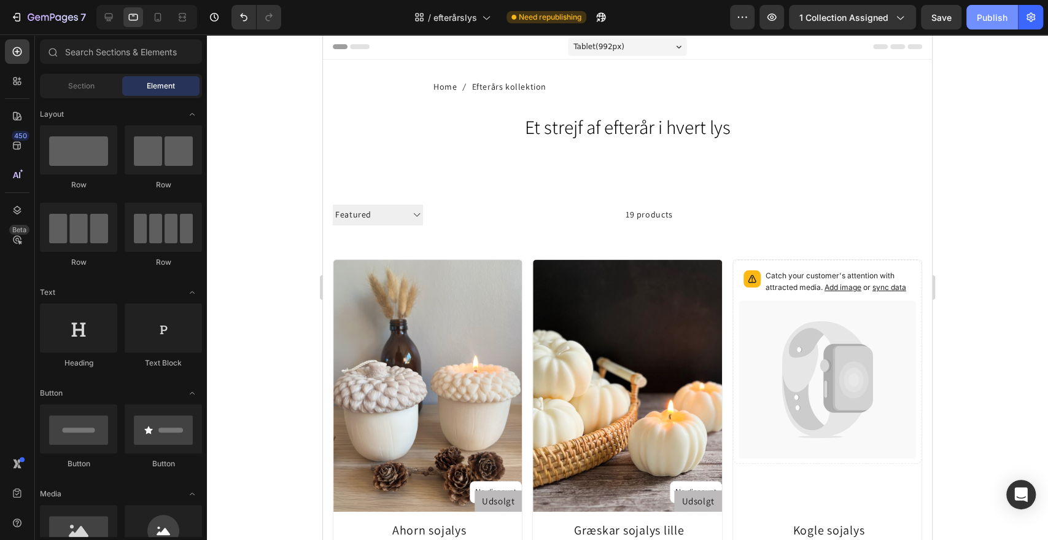
click at [984, 15] on div "Publish" at bounding box center [992, 17] width 31 height 13
click at [103, 15] on icon at bounding box center [109, 17] width 12 height 12
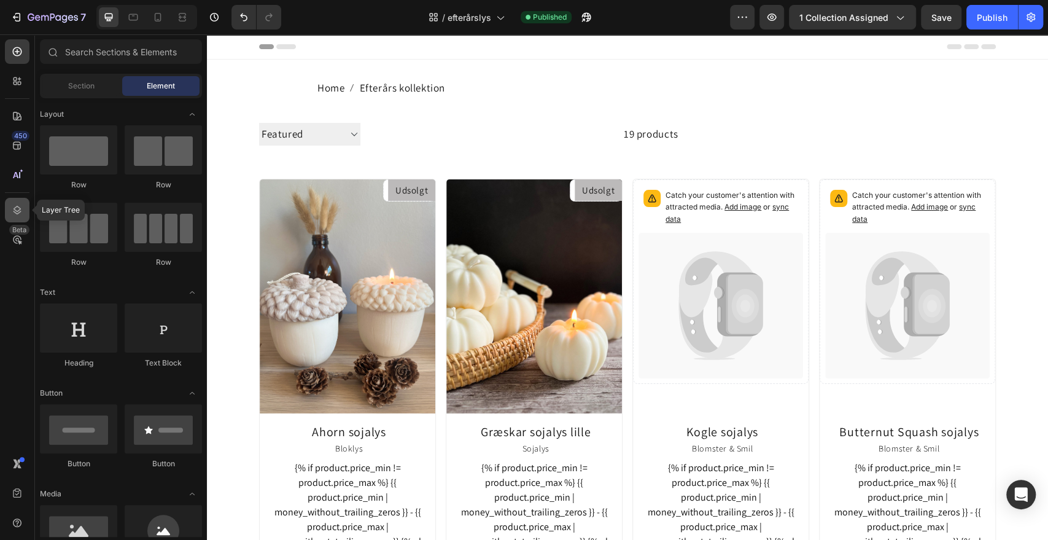
click at [15, 210] on icon at bounding box center [18, 210] width 8 height 9
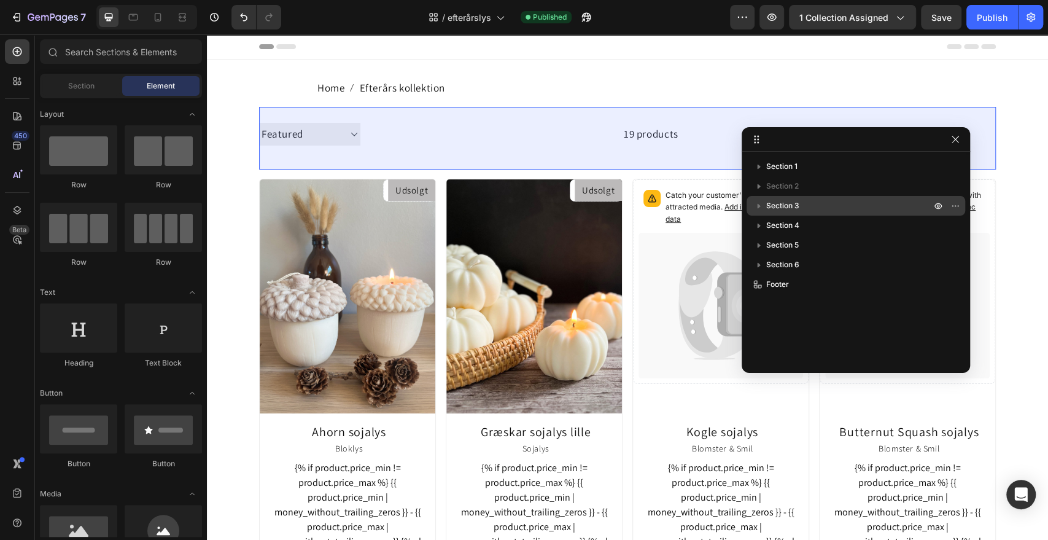
click at [758, 204] on icon "button" at bounding box center [759, 206] width 3 height 5
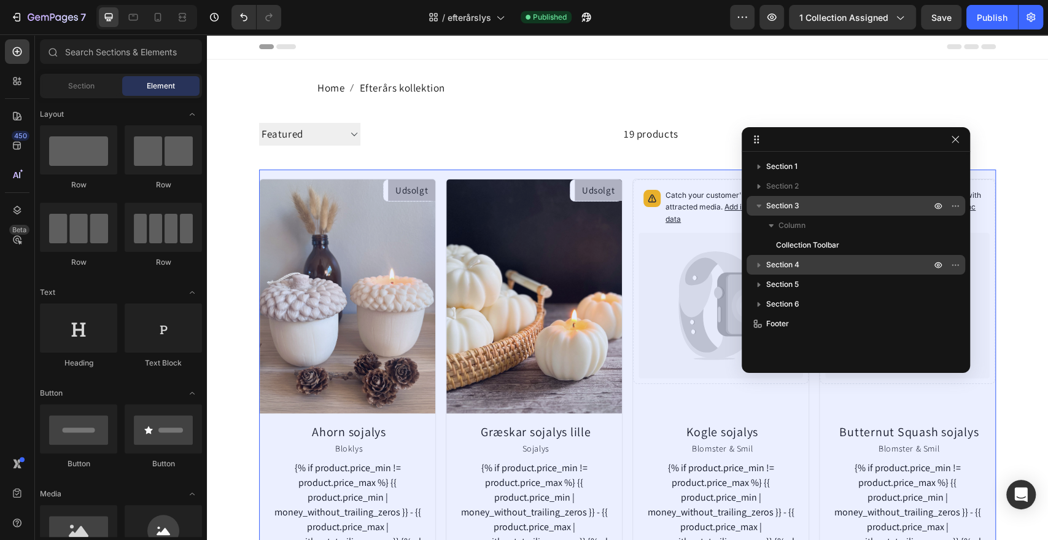
click at [758, 268] on icon "button" at bounding box center [759, 264] width 12 height 12
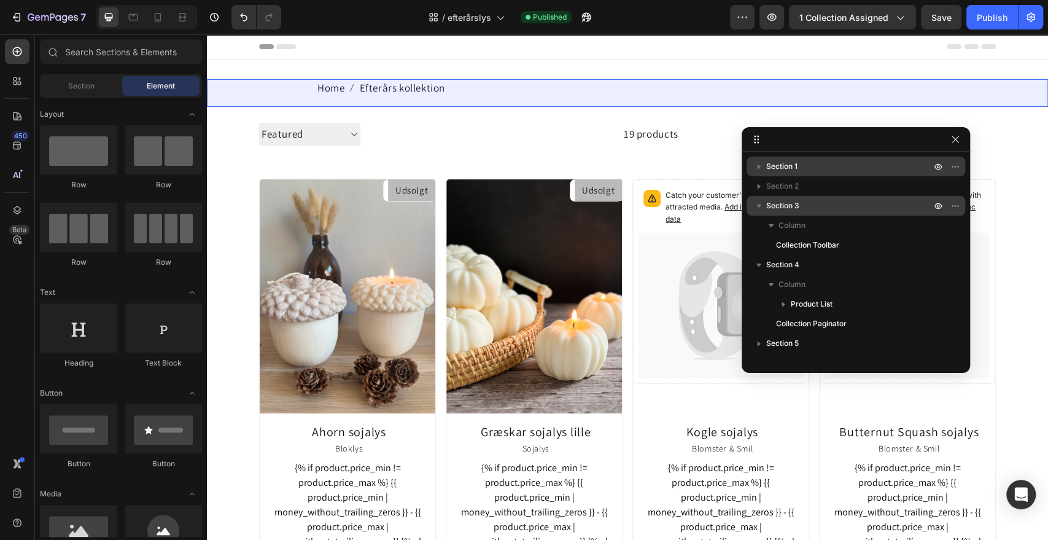
click at [758, 163] on icon "button" at bounding box center [759, 166] width 12 height 12
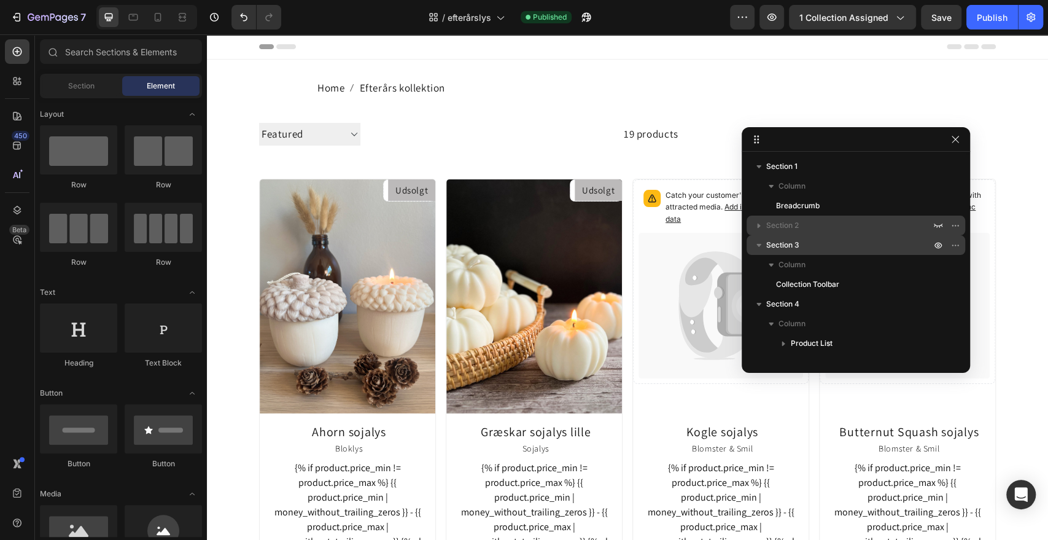
click at [758, 225] on icon "button" at bounding box center [759, 225] width 3 height 5
click at [938, 225] on icon "button" at bounding box center [938, 225] width 10 height 10
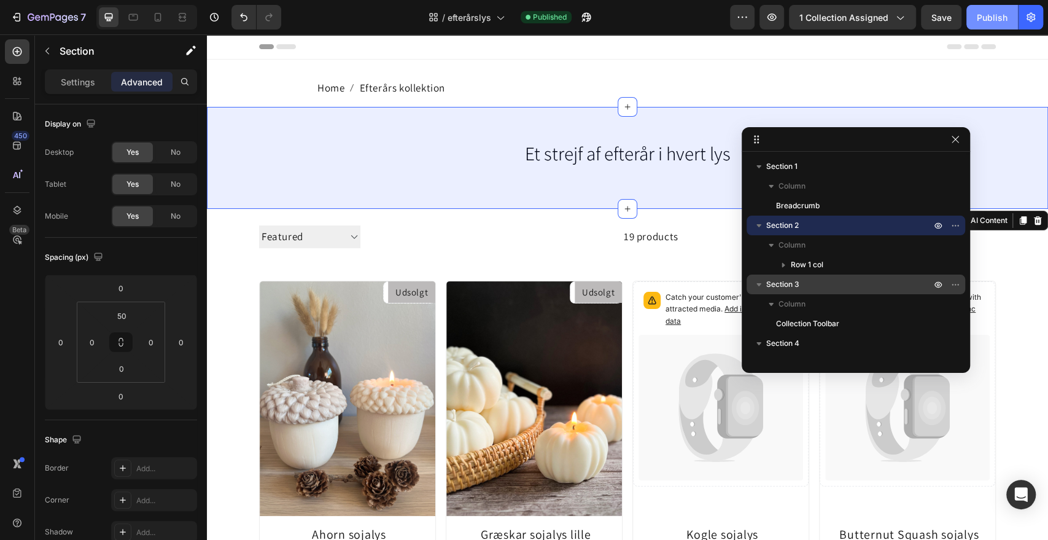
click at [989, 15] on div "Publish" at bounding box center [992, 17] width 31 height 13
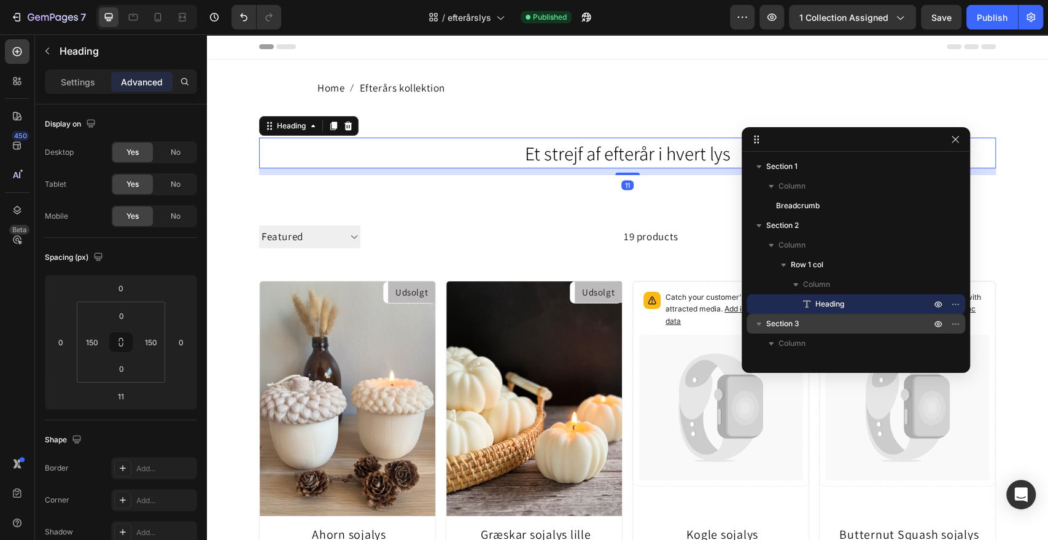
click at [525, 155] on span "Et strejf af efterår i hvert lys" at bounding box center [628, 153] width 206 height 25
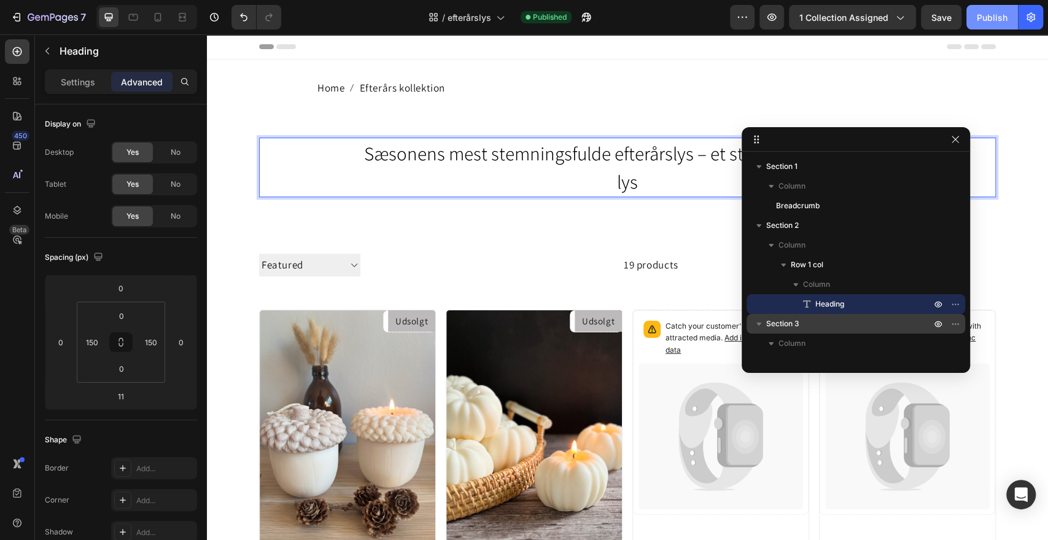
click at [997, 20] on div "Publish" at bounding box center [992, 17] width 31 height 13
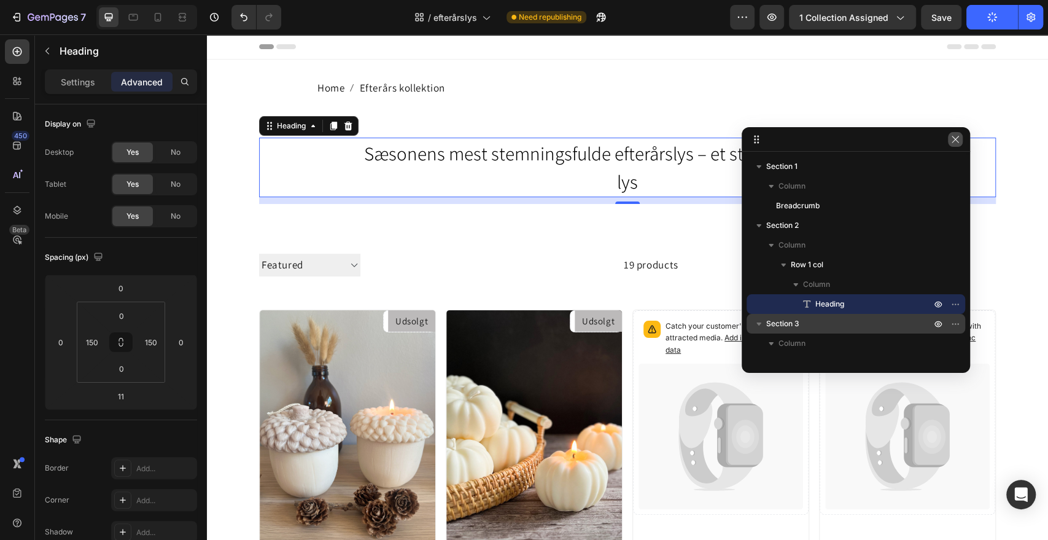
click at [958, 138] on icon "button" at bounding box center [955, 139] width 10 height 10
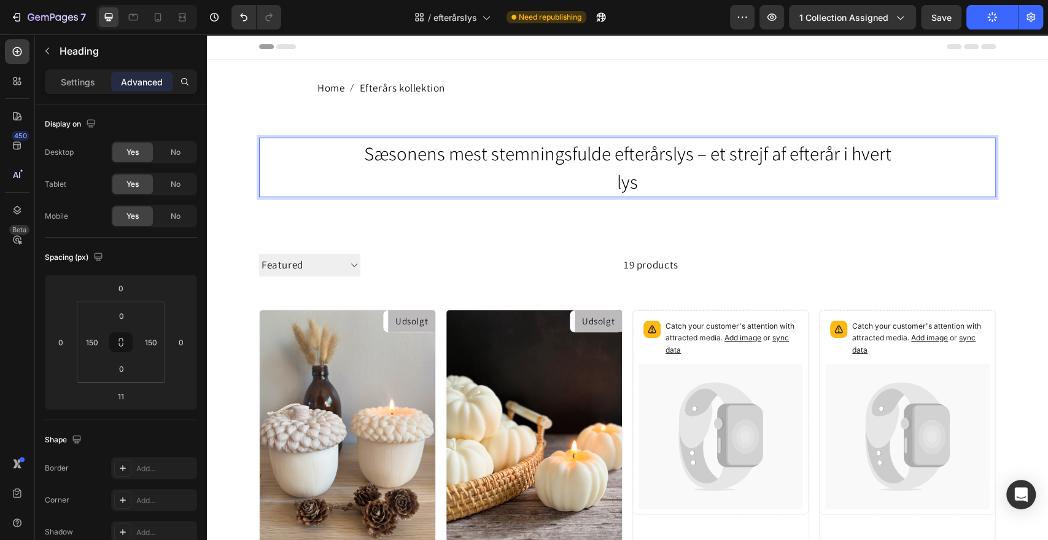
click at [650, 186] on p "Sæsonens mest stemningsfulde efterårslys – et strejf af efterår i hvert lys" at bounding box center [627, 167] width 550 height 57
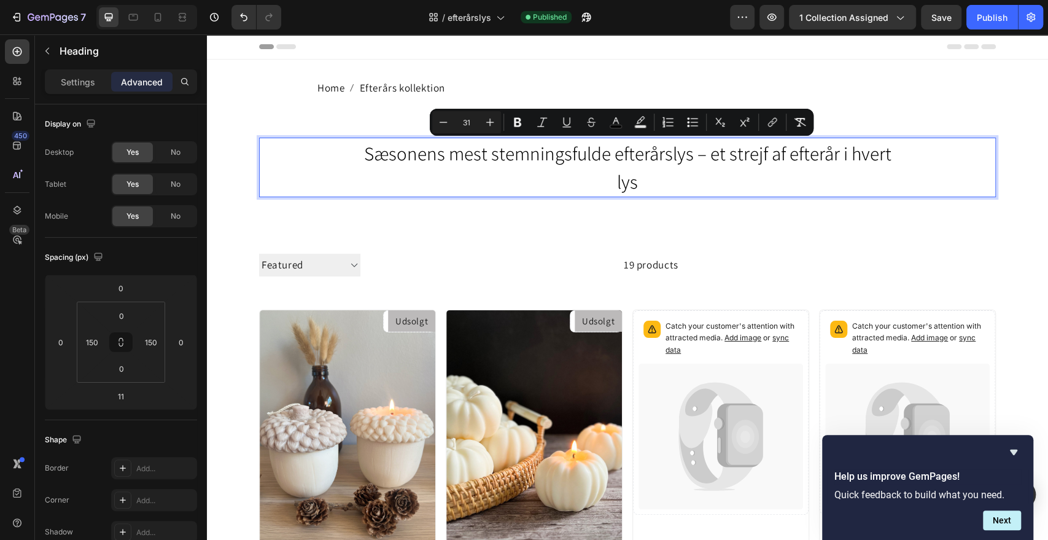
click at [364, 152] on span "Sæsonens mest stemningsfulde efterårslys – et strejf af efterår i hvert lys" at bounding box center [627, 168] width 527 height 54
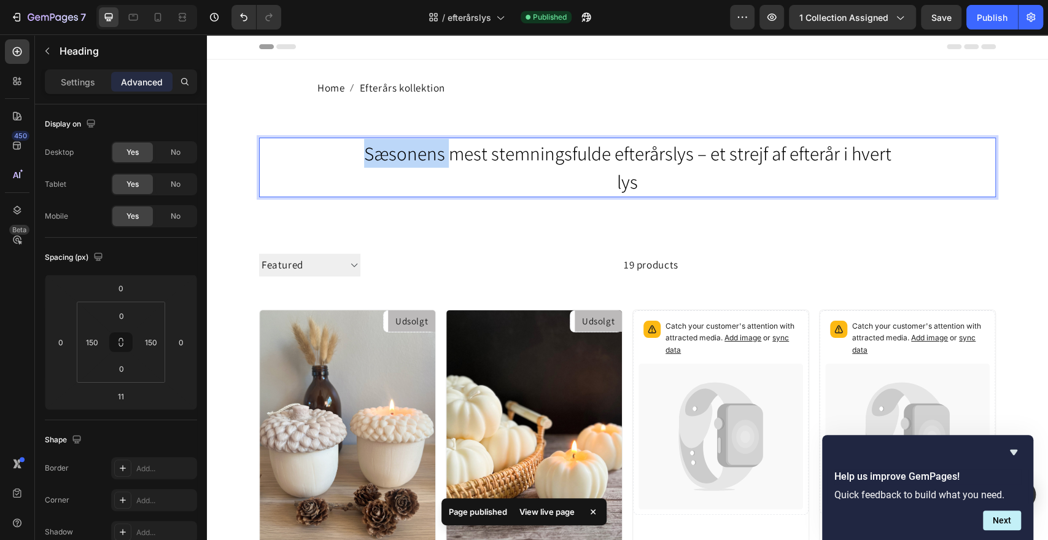
click at [364, 152] on span "Sæsonens mest stemningsfulde efterårslys – et strejf af efterår i hvert lys" at bounding box center [627, 168] width 527 height 54
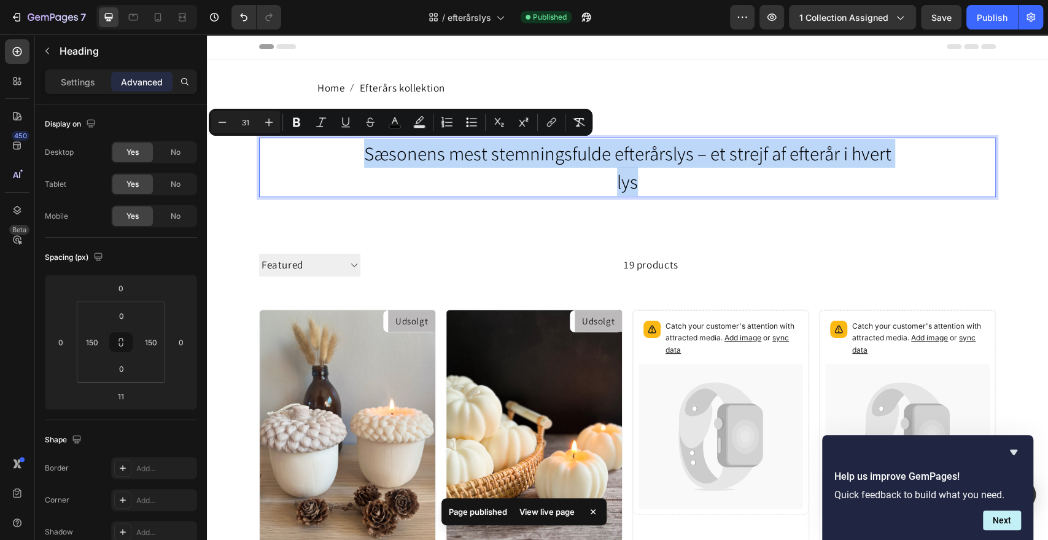
click at [364, 152] on span "Sæsonens mest stemningsfulde efterårslys – et strejf af efterår i hvert lys" at bounding box center [627, 168] width 527 height 54
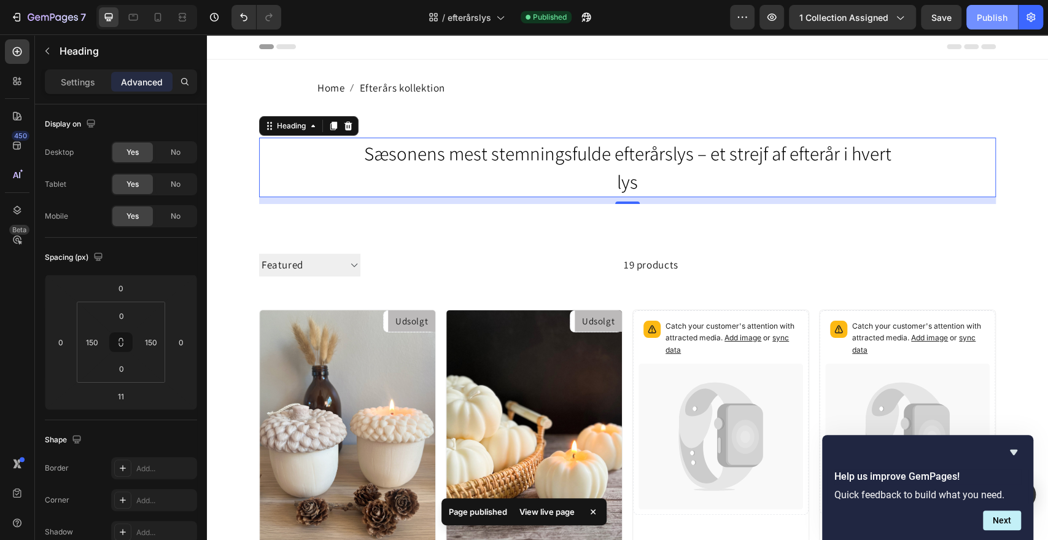
click at [991, 16] on div "Publish" at bounding box center [992, 17] width 31 height 13
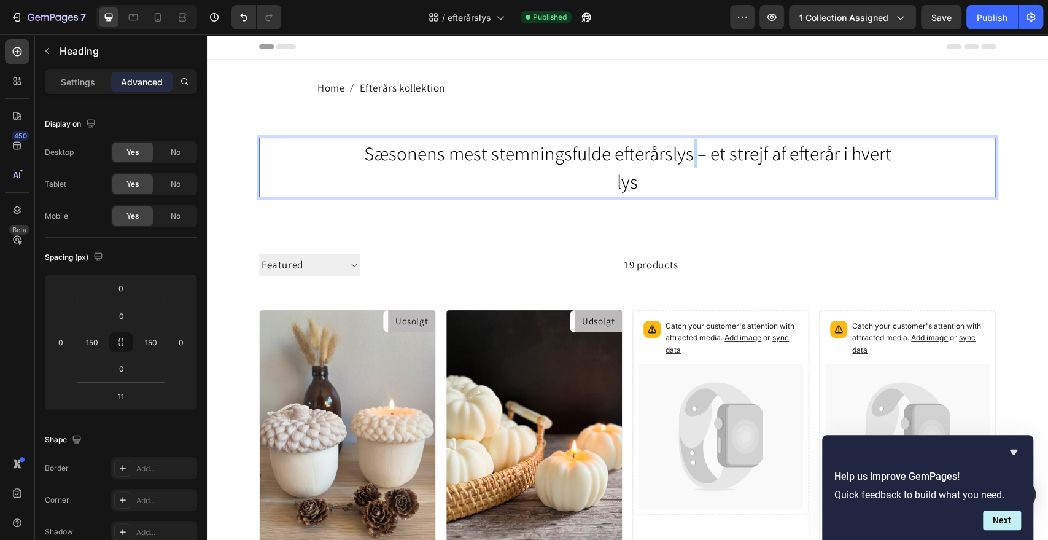
click at [686, 156] on span "Sæsonens mest stemningsfulde efterårslys – et strejf af efterår i hvert lys" at bounding box center [627, 168] width 527 height 54
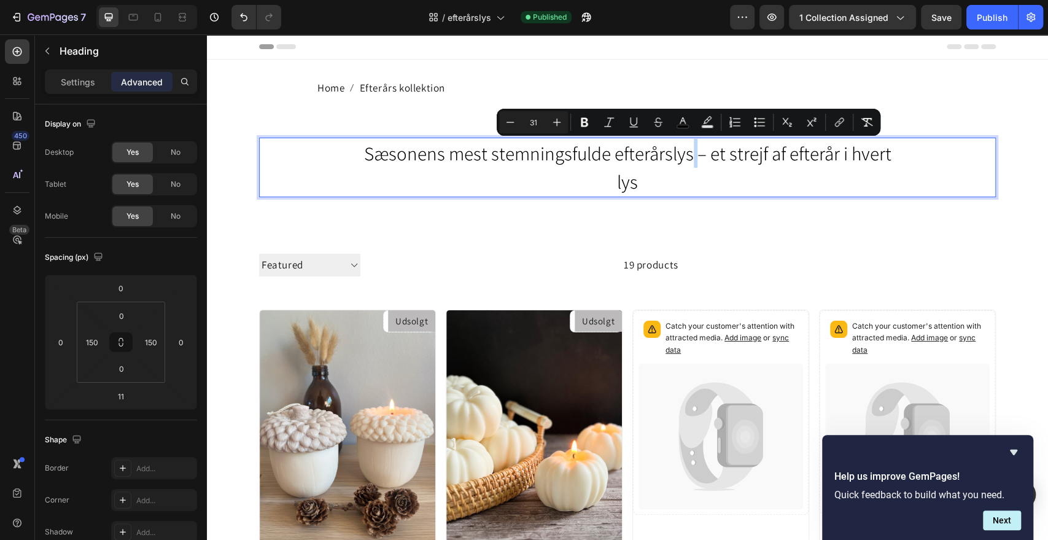
click at [686, 156] on span "Sæsonens mest stemningsfulde efterårslys – et strejf af efterår i hvert lys" at bounding box center [627, 168] width 527 height 54
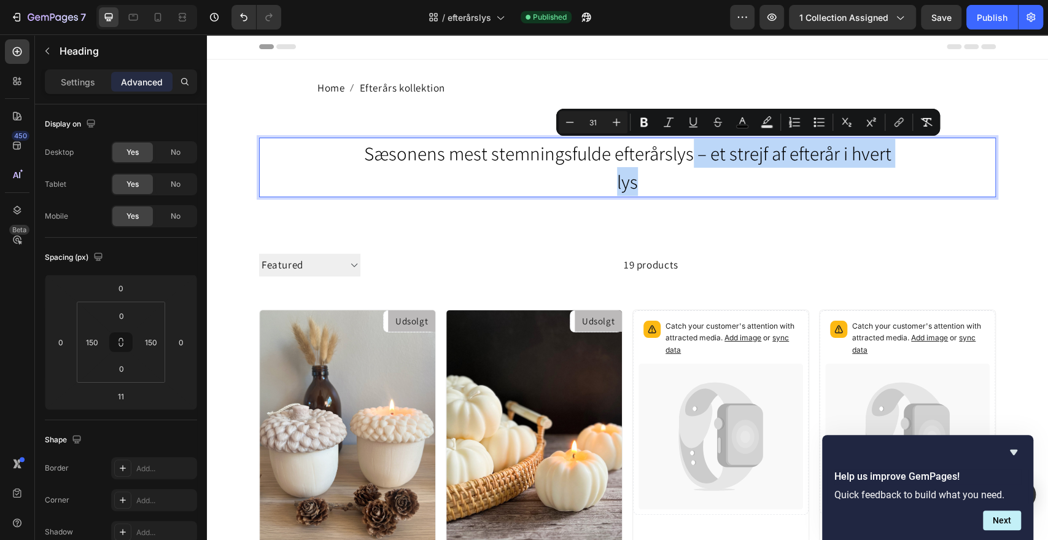
drag, startPoint x: 686, startPoint y: 156, endPoint x: 697, endPoint y: 188, distance: 33.6
click at [697, 188] on p "Sæsonens mest stemningsfulde efterårslys – et strejf af efterår i hvert lys" at bounding box center [627, 167] width 550 height 57
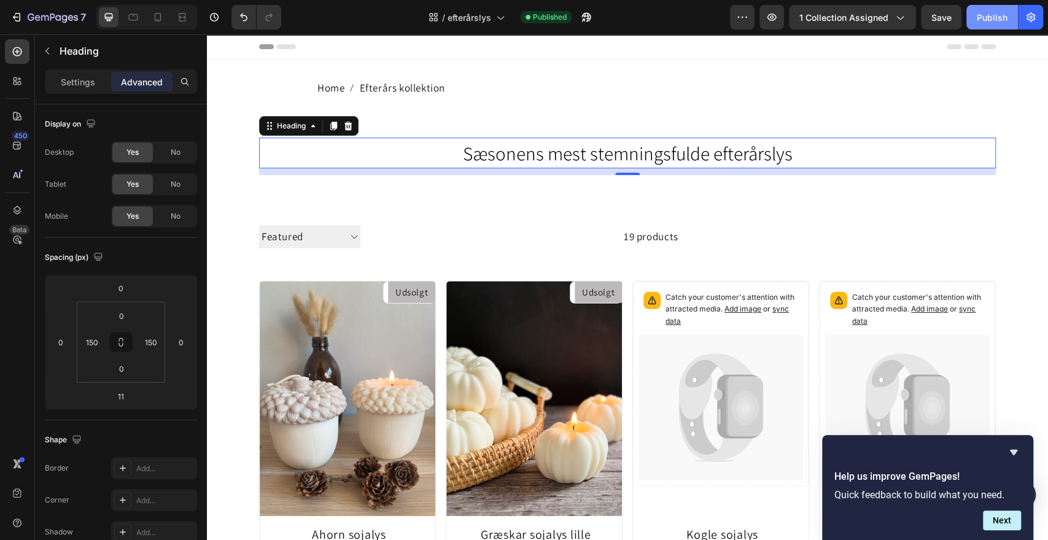
click at [992, 17] on div "Publish" at bounding box center [992, 17] width 31 height 13
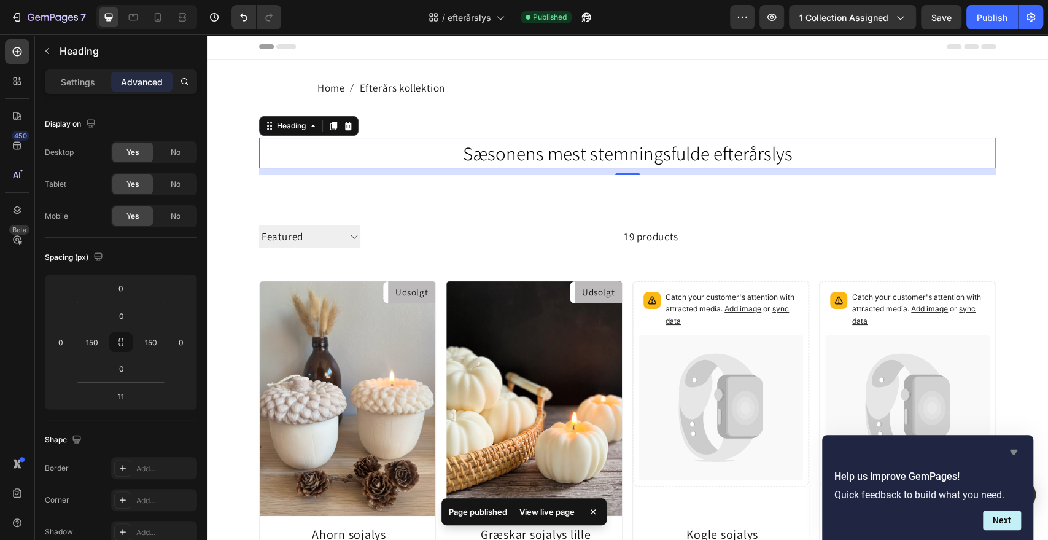
click at [1011, 451] on icon "Hide survey" at bounding box center [1013, 452] width 7 height 6
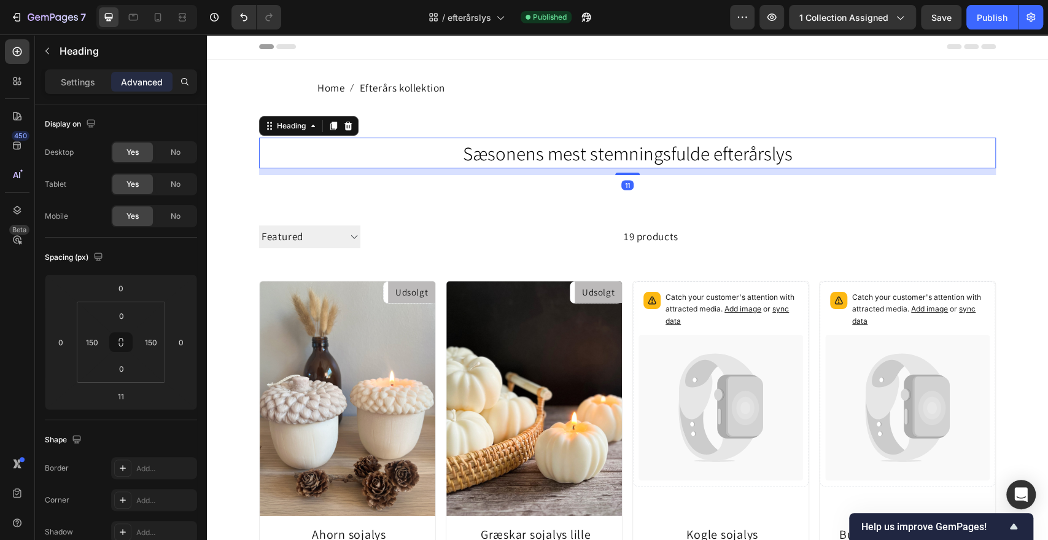
click at [403, 172] on div "11" at bounding box center [627, 171] width 737 height 7
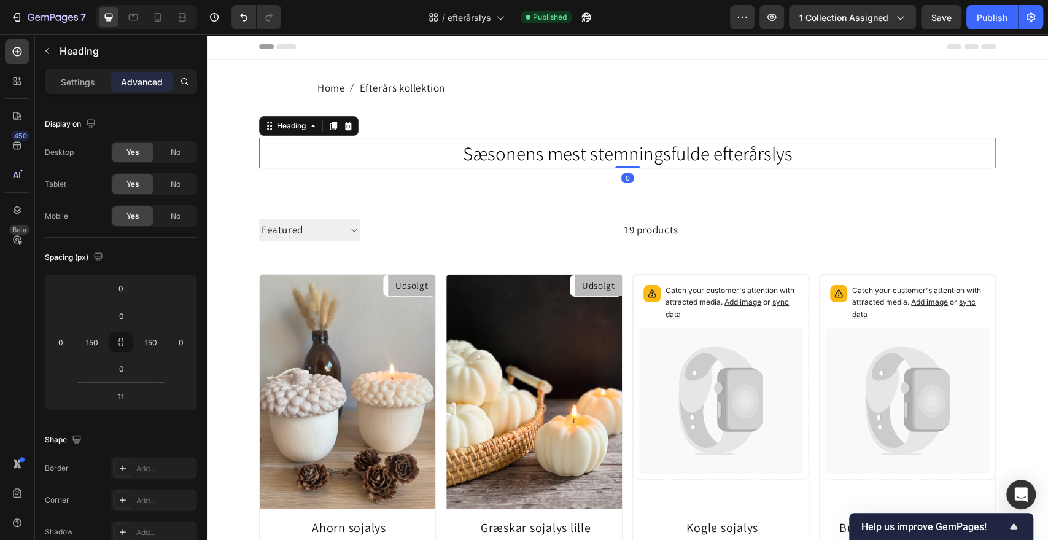
drag, startPoint x: 624, startPoint y: 173, endPoint x: 627, endPoint y: 157, distance: 15.5
click at [627, 157] on div "⁠⁠⁠⁠⁠⁠⁠ Sæsonens mest stemningsfulde efterårslys Heading 0" at bounding box center [627, 153] width 737 height 31
type input "0"
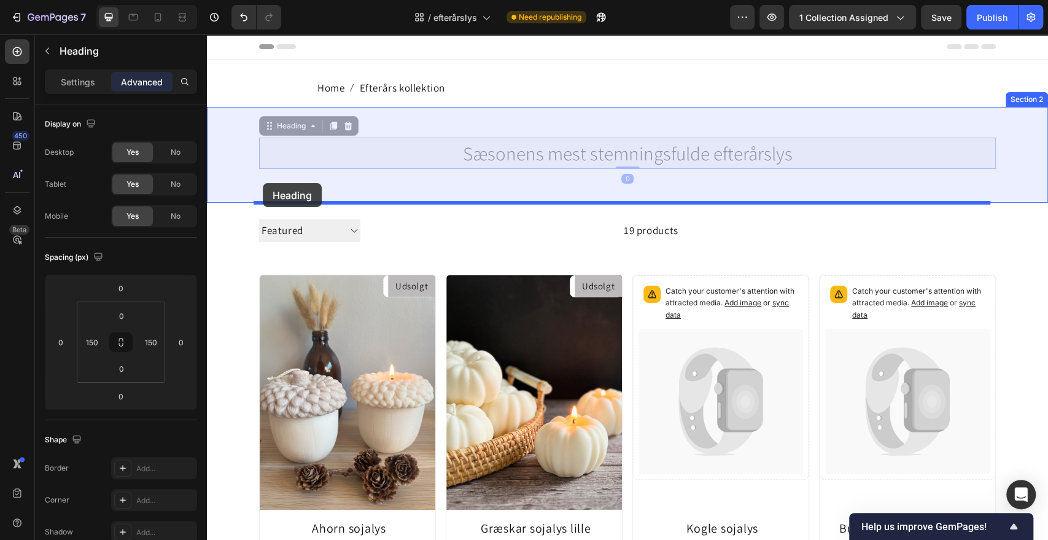
drag, startPoint x: 268, startPoint y: 128, endPoint x: 263, endPoint y: 183, distance: 55.5
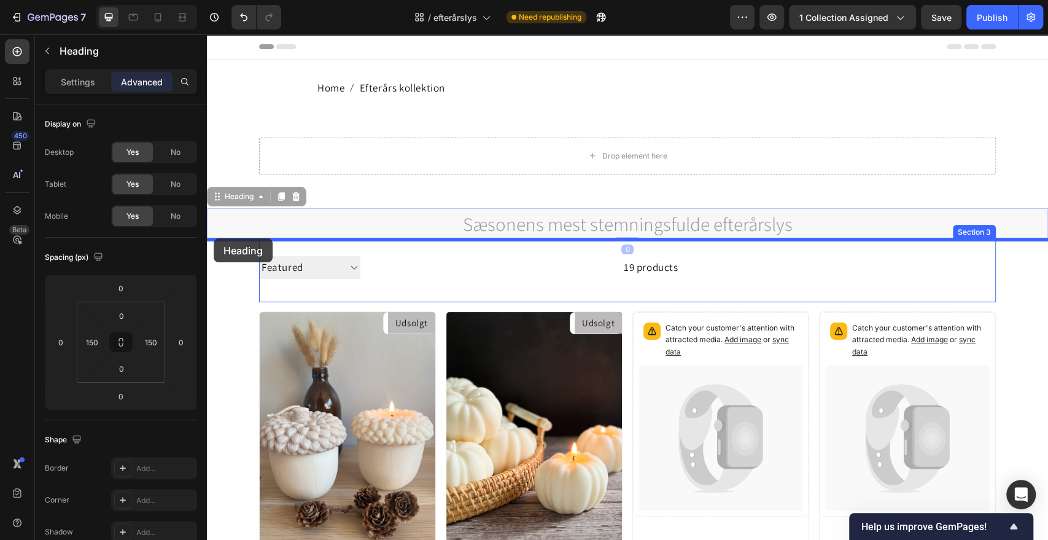
drag, startPoint x: 215, startPoint y: 201, endPoint x: 214, endPoint y: 238, distance: 36.9
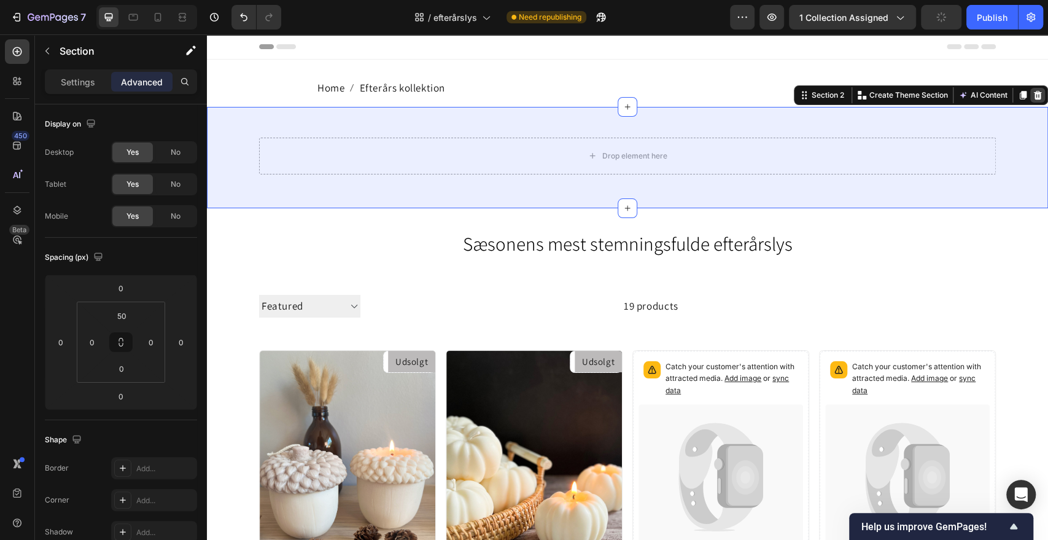
click at [1034, 93] on icon at bounding box center [1038, 95] width 8 height 9
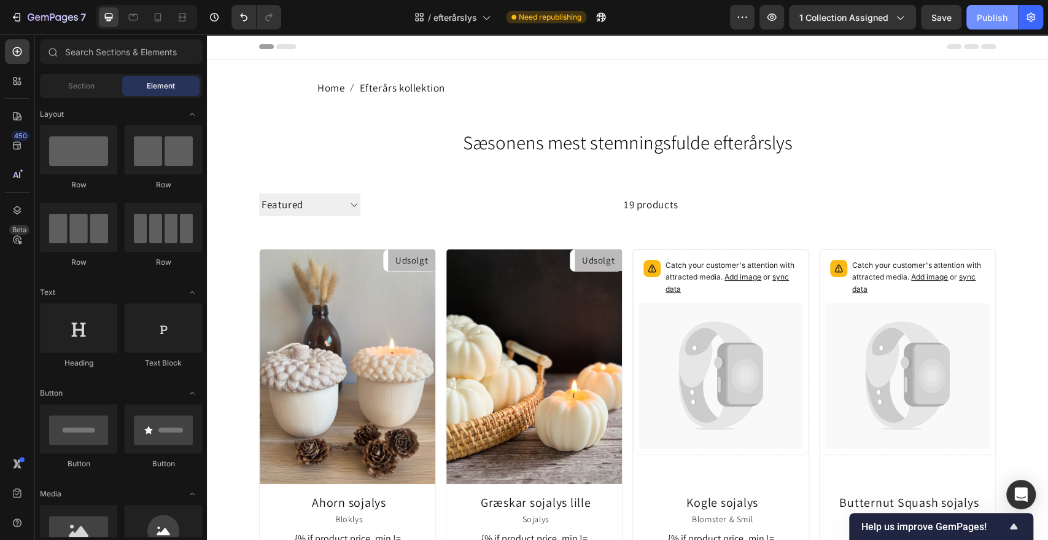
click at [990, 21] on div "Publish" at bounding box center [992, 17] width 31 height 13
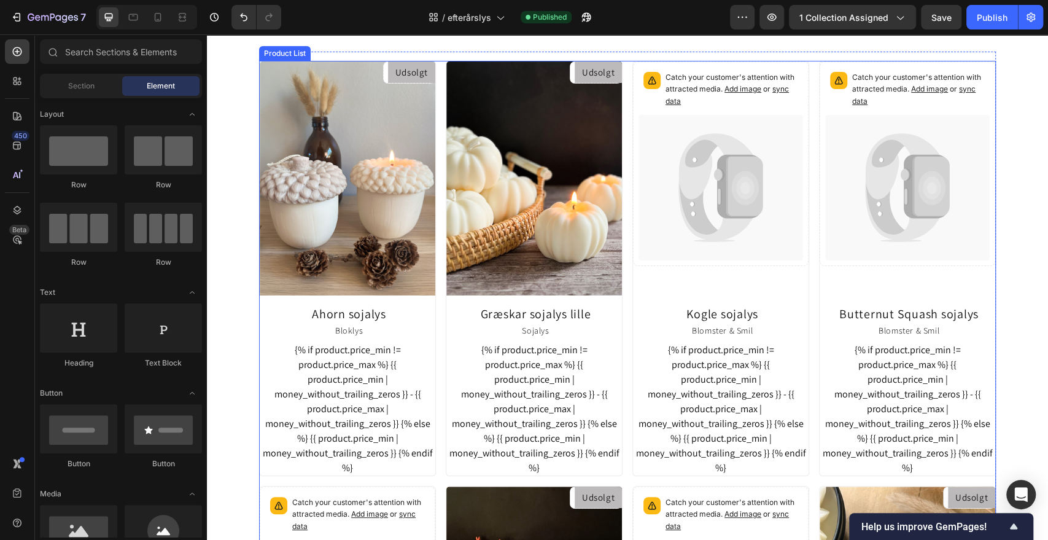
scroll to position [196, 0]
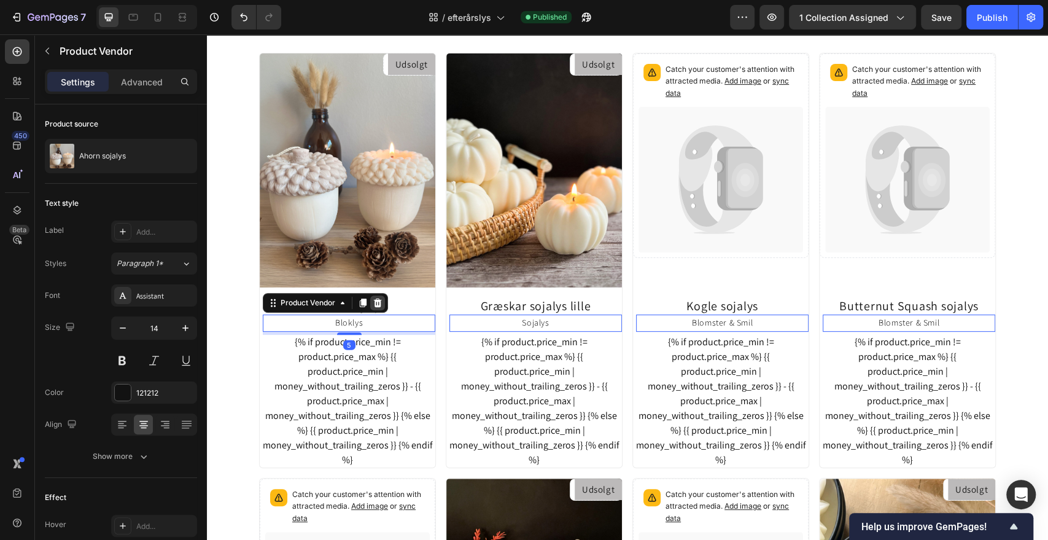
click at [376, 303] on icon at bounding box center [378, 303] width 10 height 10
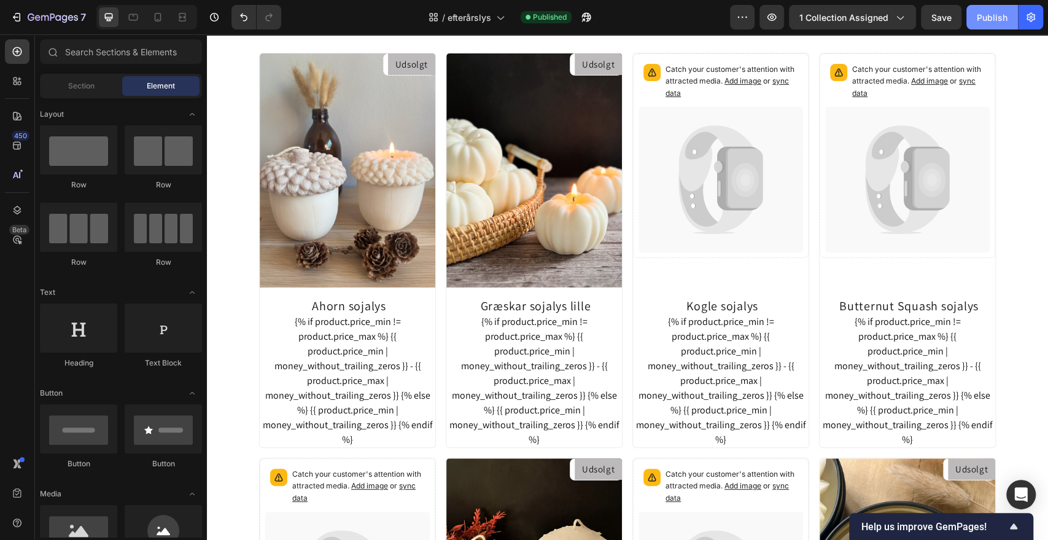
click at [989, 21] on div "Publish" at bounding box center [992, 17] width 31 height 13
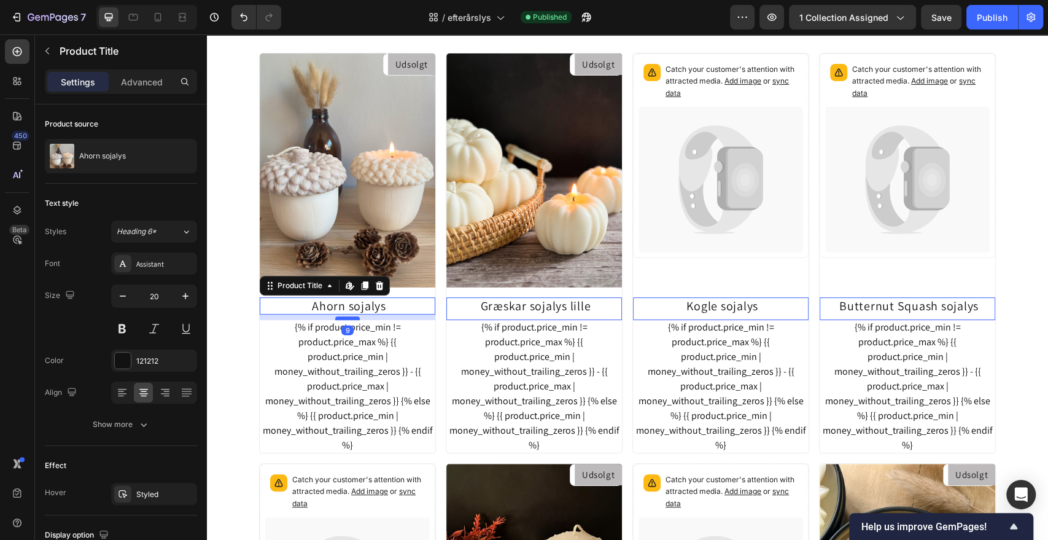
click at [348, 319] on div at bounding box center [347, 318] width 25 height 4
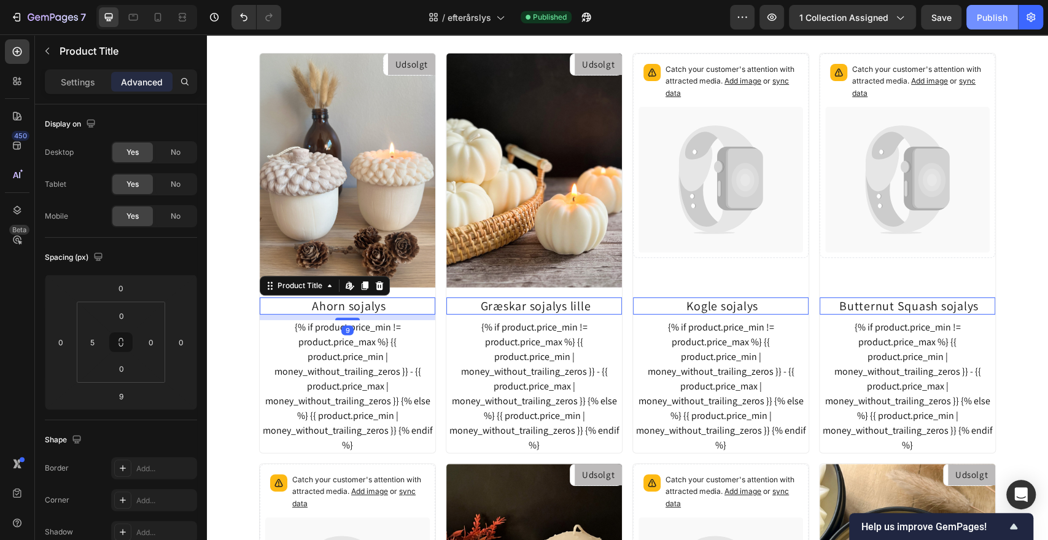
click at [993, 28] on button "Publish" at bounding box center [992, 17] width 52 height 25
click at [155, 16] on icon at bounding box center [158, 17] width 12 height 12
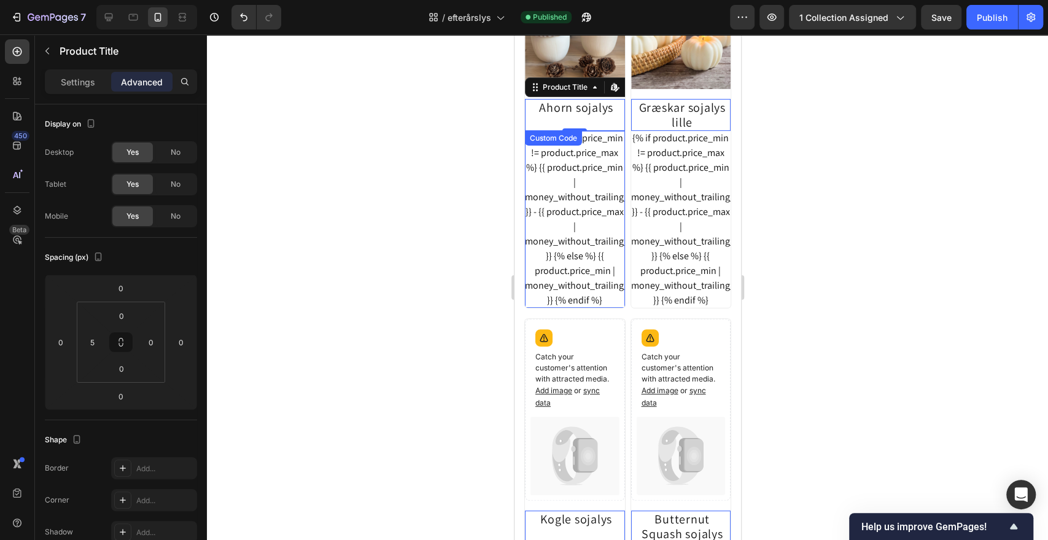
scroll to position [270, 0]
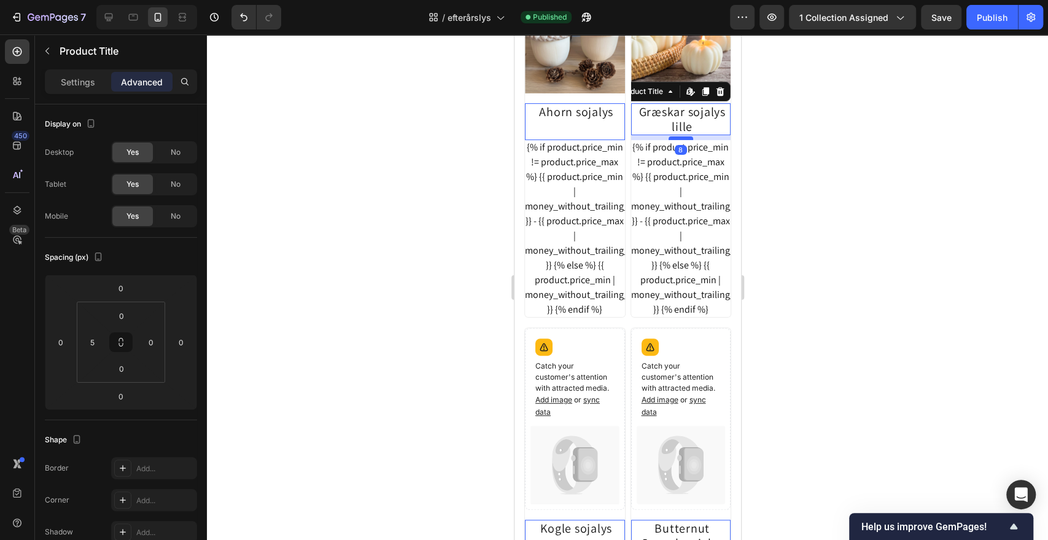
type input "8"
click at [993, 20] on div "Publish" at bounding box center [992, 17] width 31 height 13
